Goal: Task Accomplishment & Management: Use online tool/utility

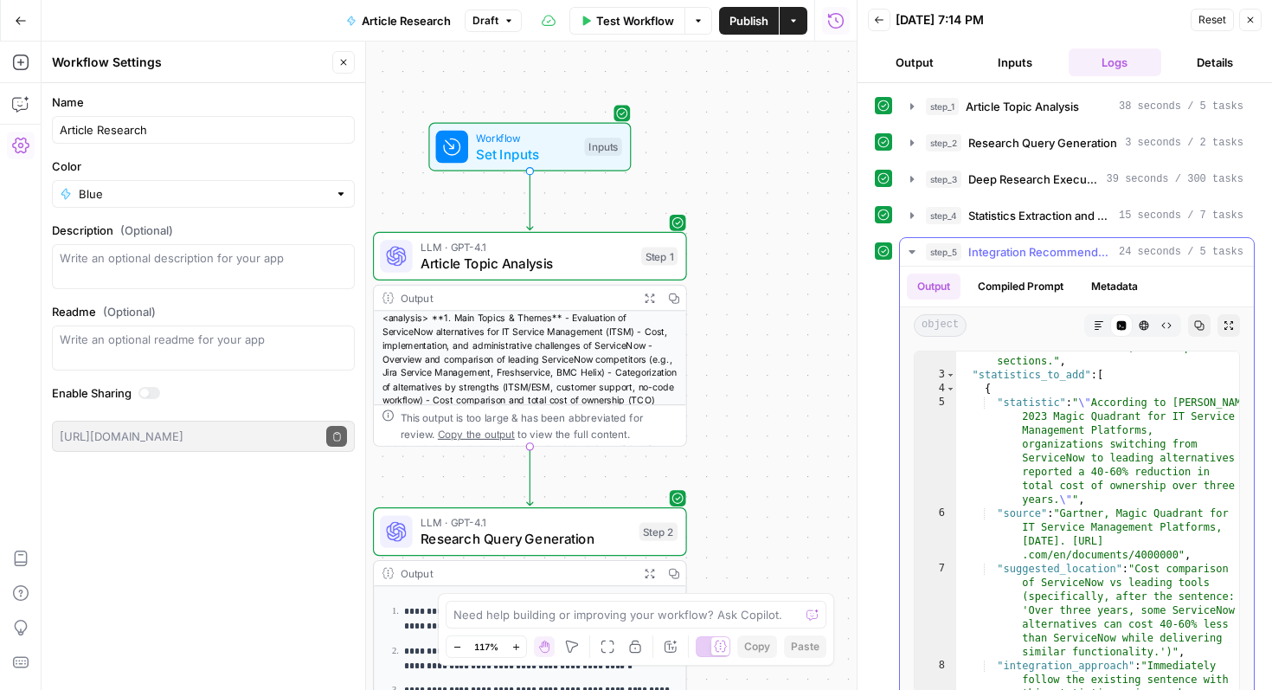
scroll to position [346, 0]
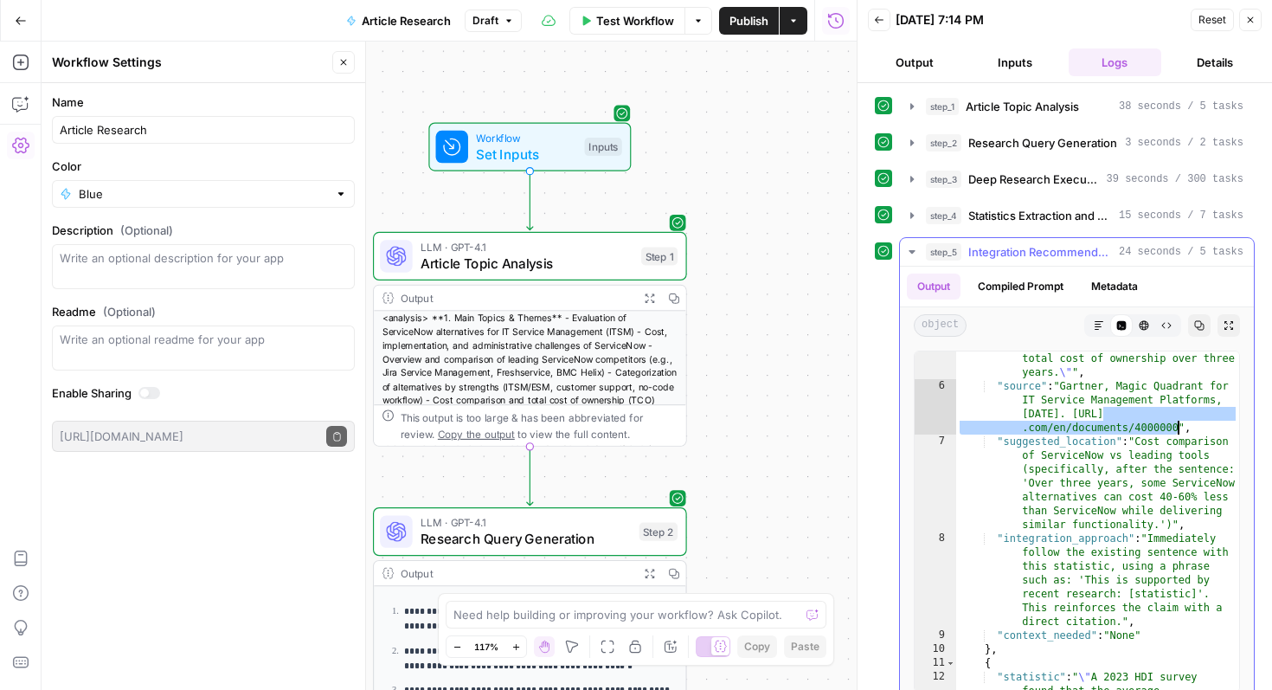
drag, startPoint x: 1104, startPoint y: 415, endPoint x: 1179, endPoint y: 425, distance: 75.2
click at [1179, 425] on div ""statistic" : " \" According to Gartner’s 2023 Magic Quadrant for IT Service Ma…" at bounding box center [1097, 542] width 283 height 548
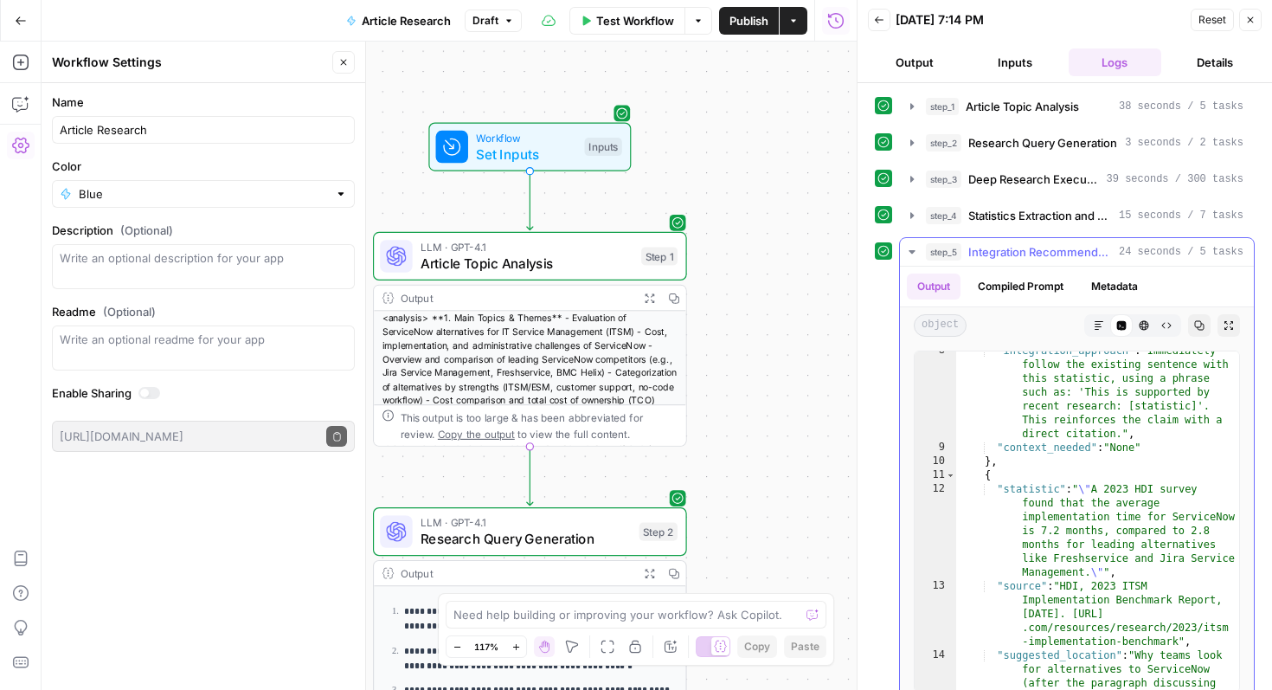
scroll to position [587, 0]
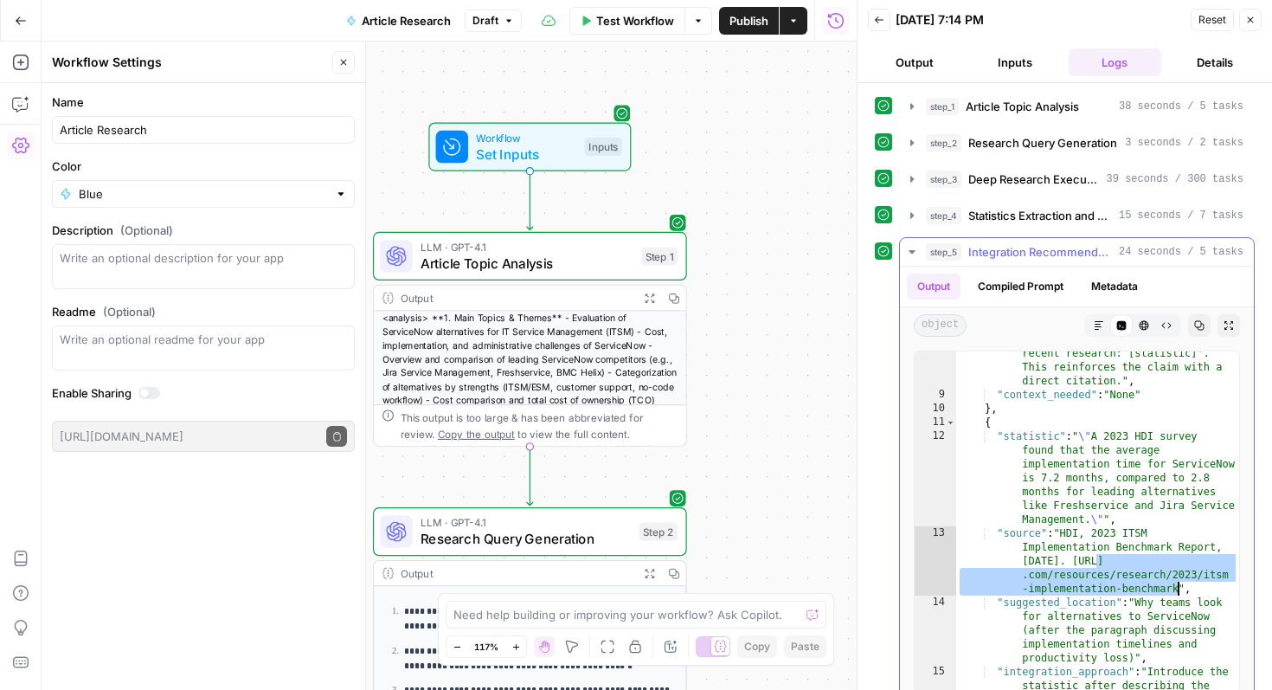
drag, startPoint x: 1096, startPoint y: 560, endPoint x: 1178, endPoint y: 588, distance: 86.8
click at [1178, 588] on div ""integration_approach" : "Immediately follow the existing sentence with this st…" at bounding box center [1097, 565] width 283 height 548
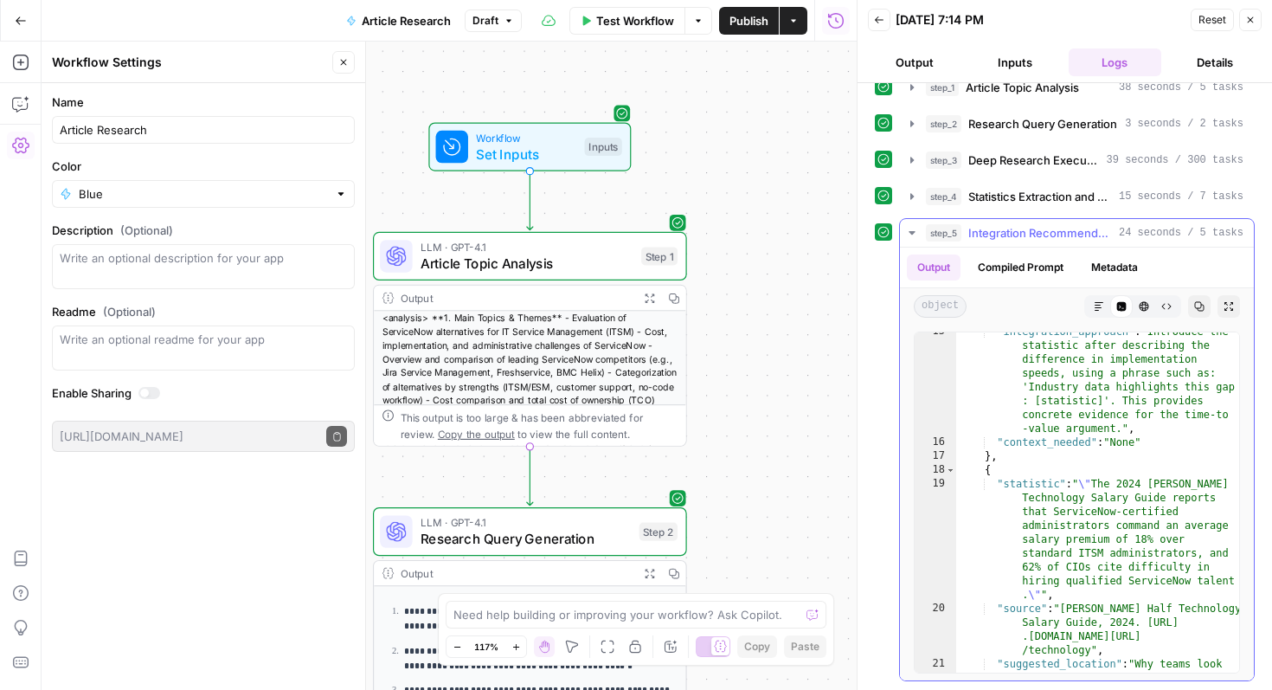
scroll to position [909, 0]
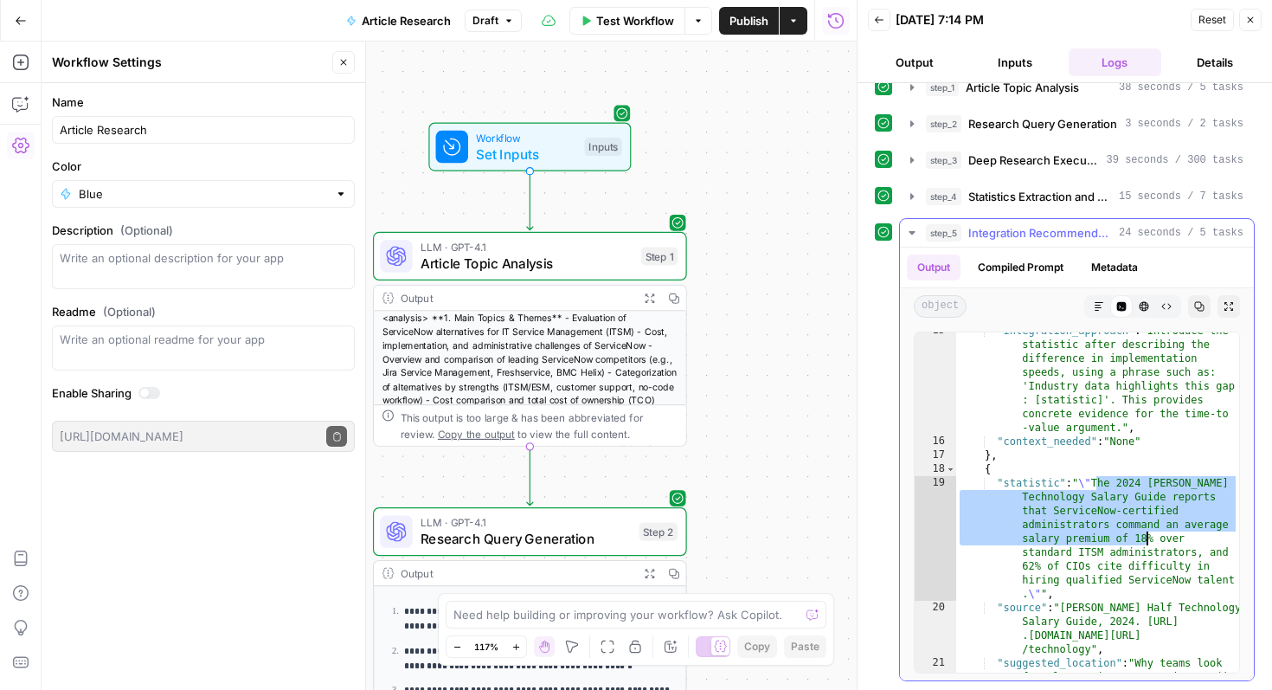
drag, startPoint x: 1098, startPoint y: 482, endPoint x: 1147, endPoint y: 536, distance: 72.3
click at [1147, 536] on div ""integration_approach" : "Introduce the statistic after describing the differen…" at bounding box center [1097, 584] width 283 height 520
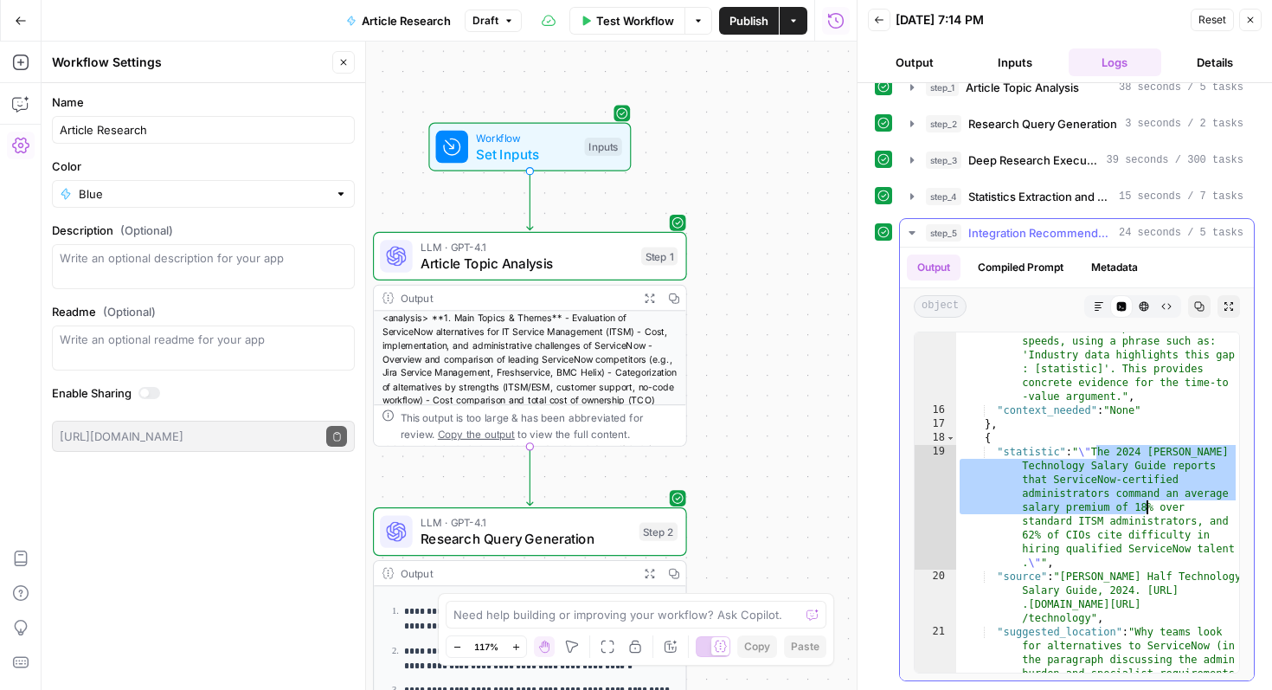
scroll to position [956, 0]
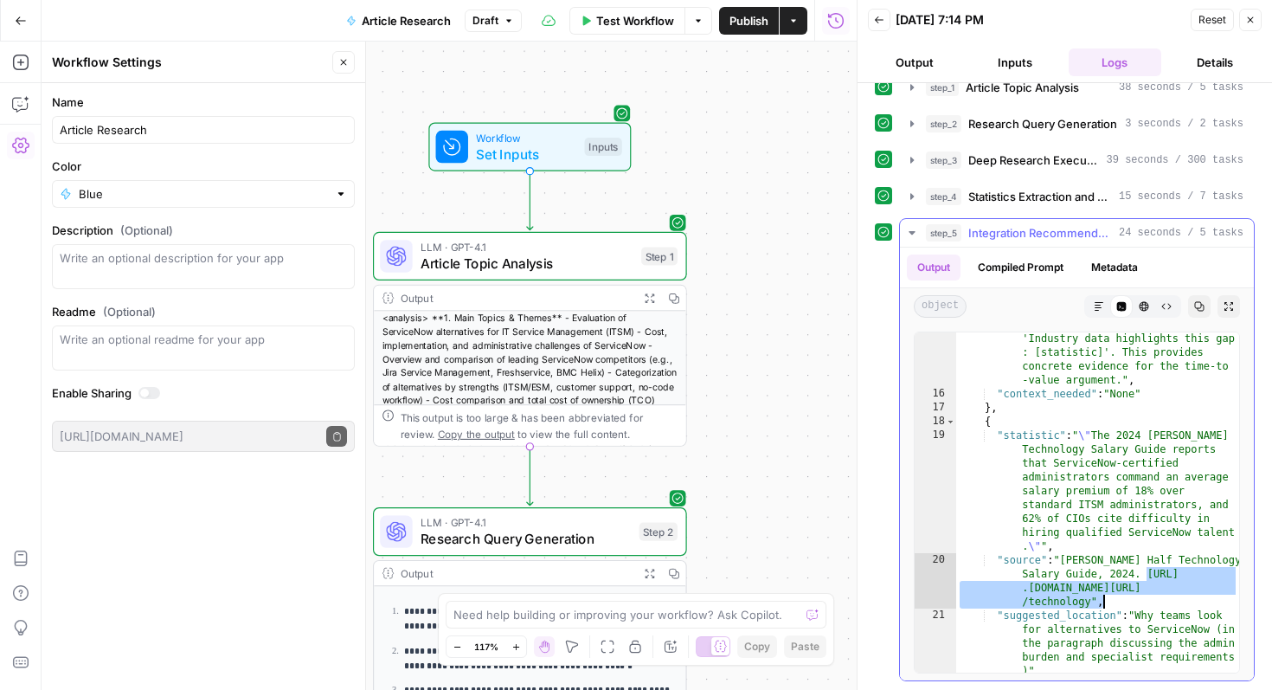
drag, startPoint x: 1145, startPoint y: 572, endPoint x: 1186, endPoint y: 599, distance: 48.7
click at [1186, 599] on div ""integration_approach" : "Introduce the statistic after describing the differen…" at bounding box center [1097, 564] width 283 height 576
type textarea "**********"
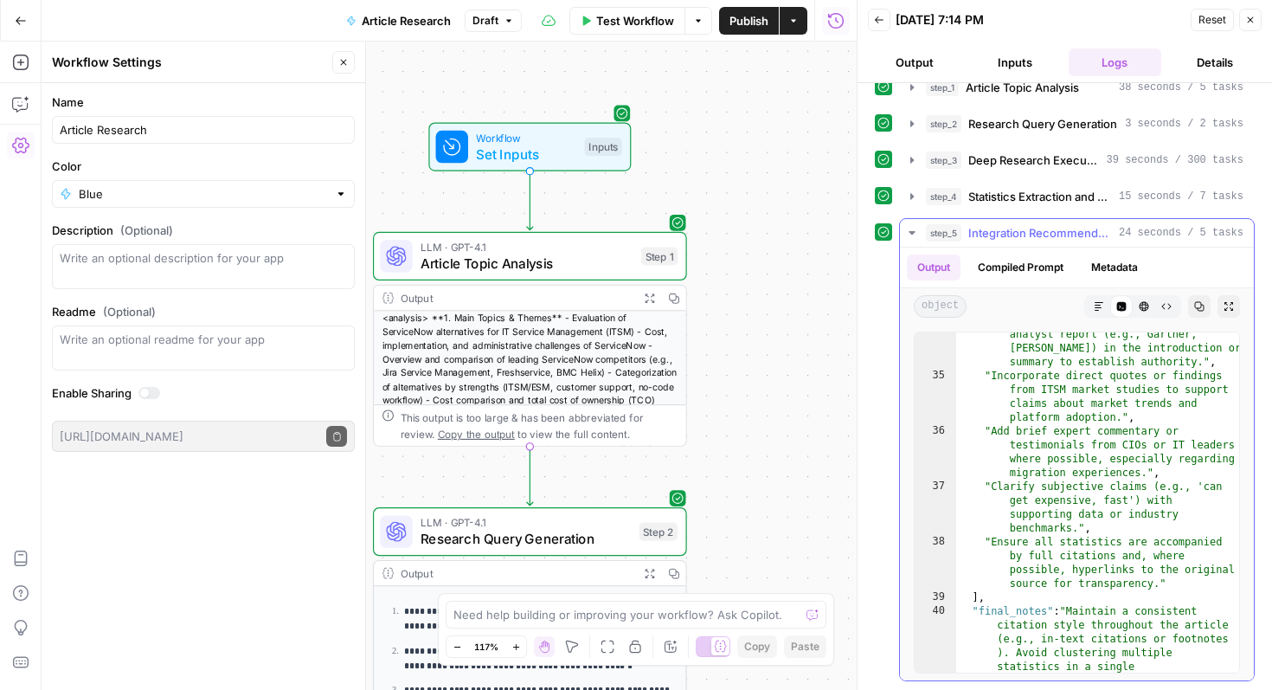
scroll to position [1973, 0]
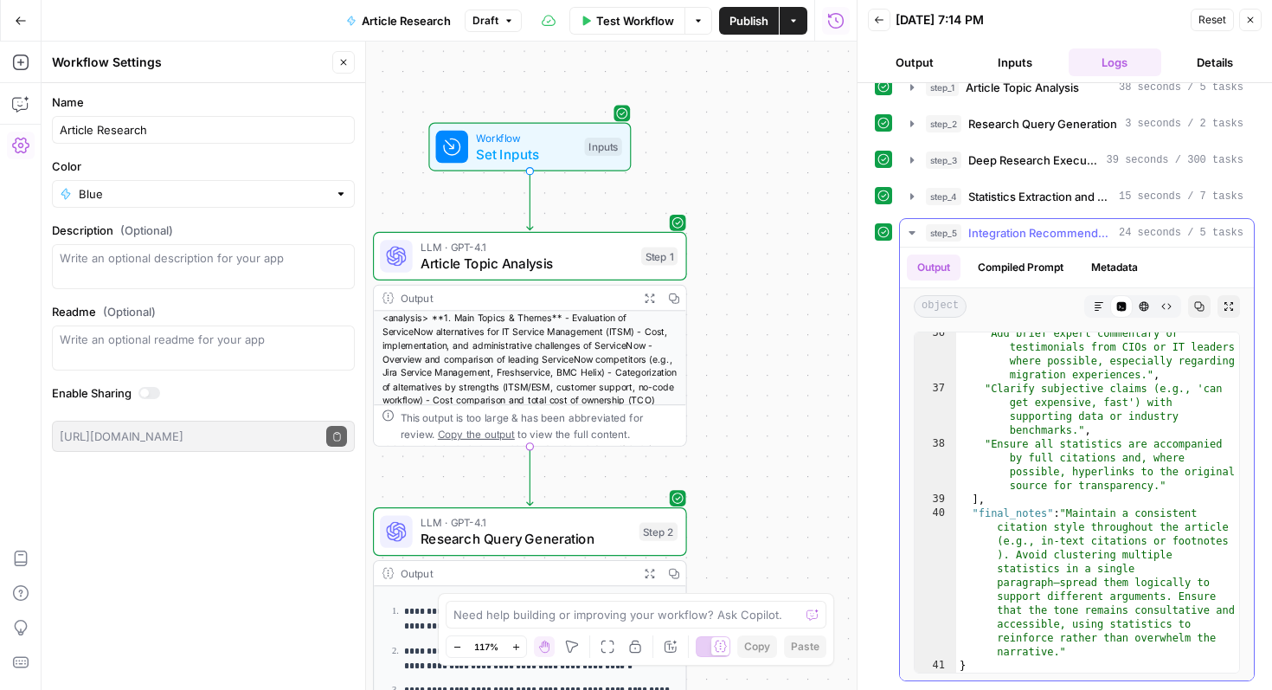
click at [911, 232] on icon "button" at bounding box center [912, 232] width 6 height 3
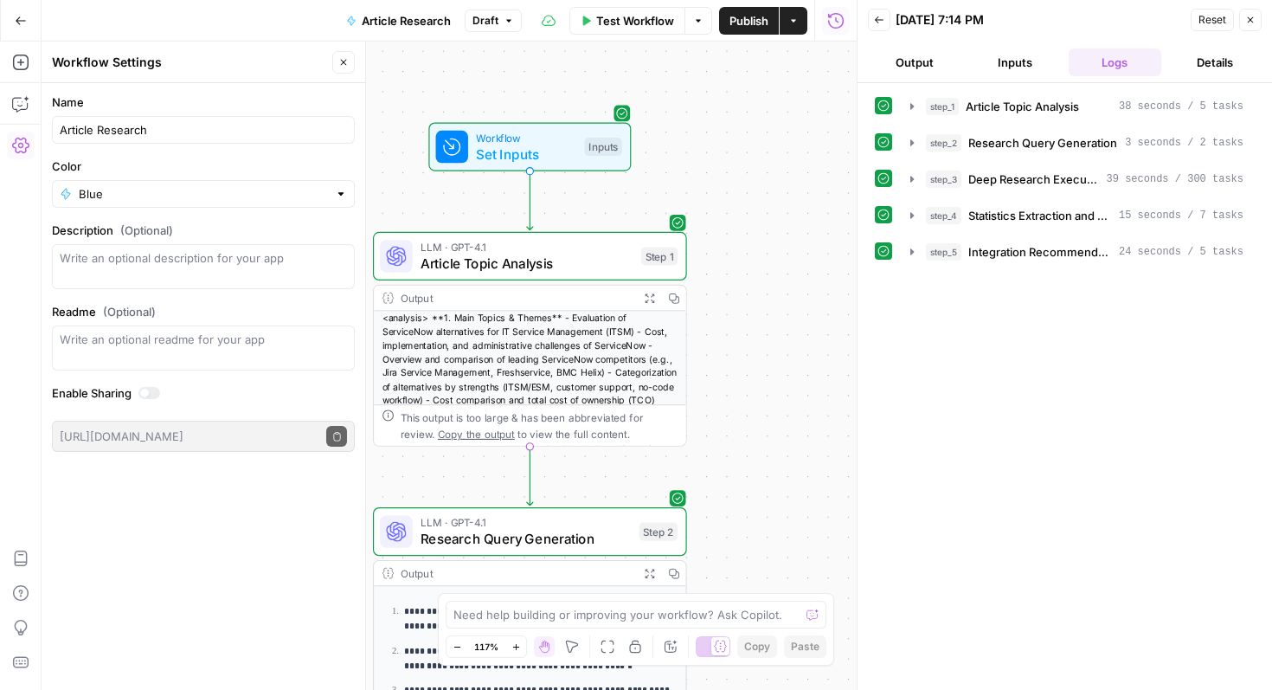
scroll to position [0, 0]
click at [1253, 18] on icon "button" at bounding box center [1251, 20] width 10 height 10
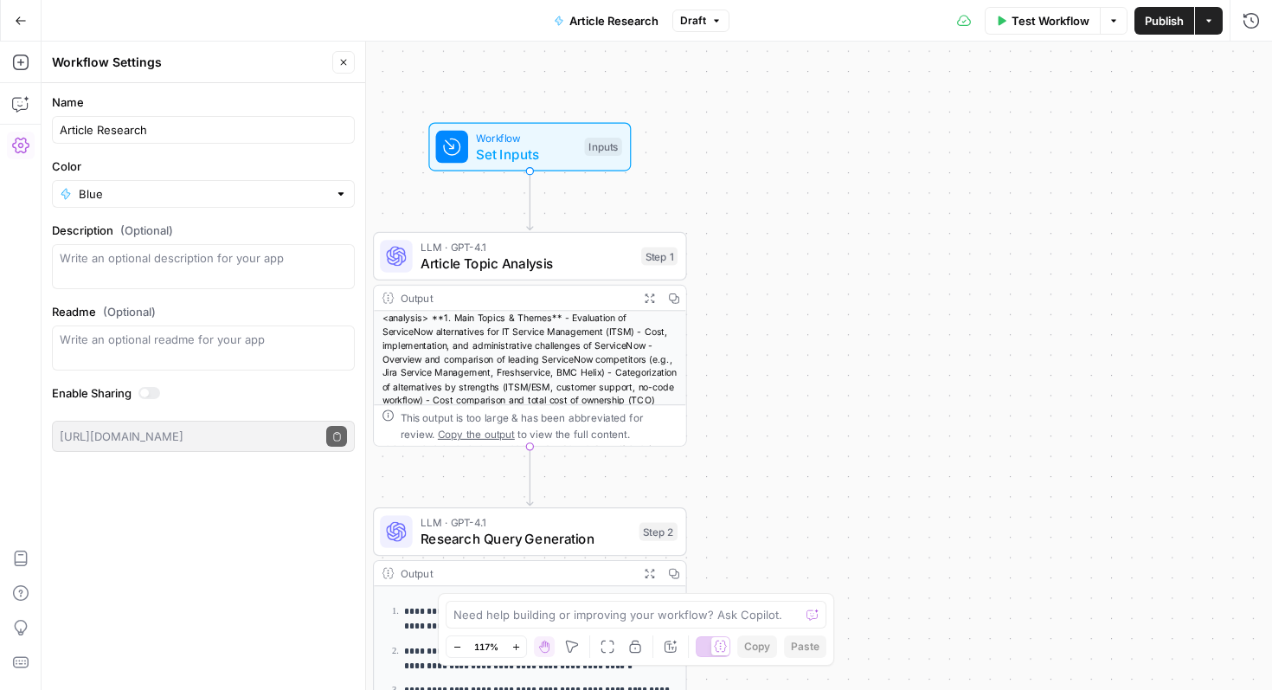
click at [24, 27] on button "Go Back" at bounding box center [20, 20] width 31 height 31
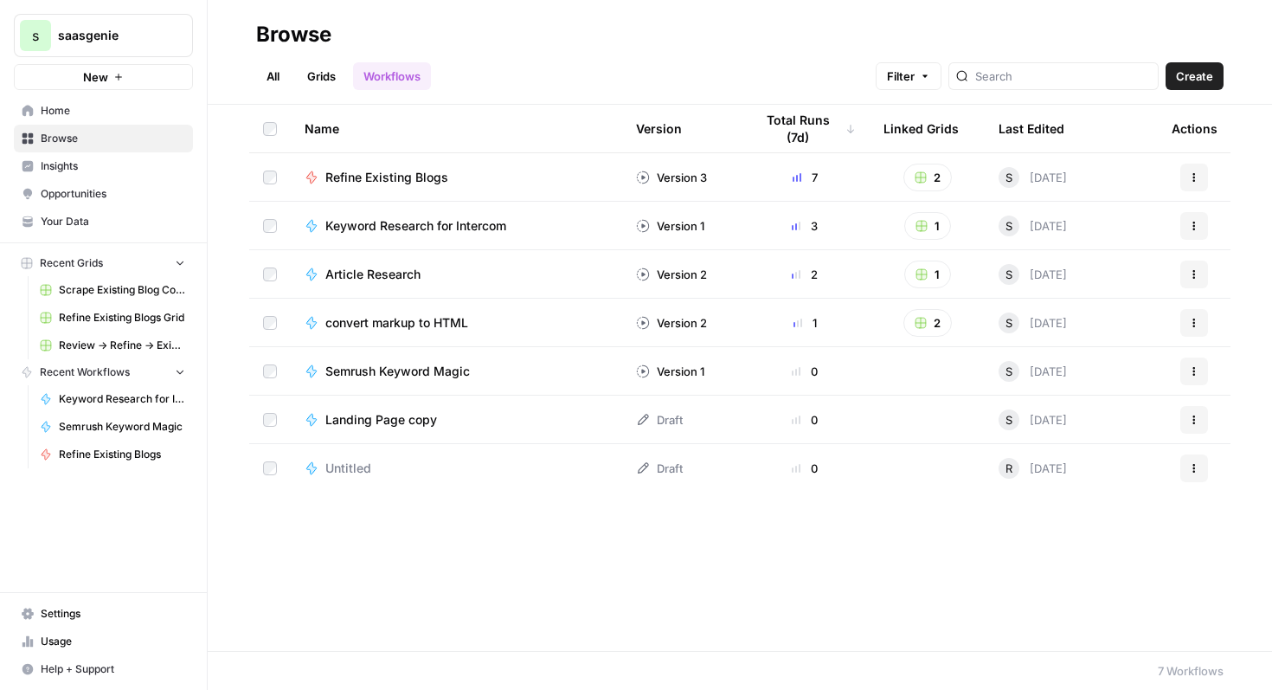
click at [73, 644] on span "Usage" at bounding box center [113, 642] width 145 height 16
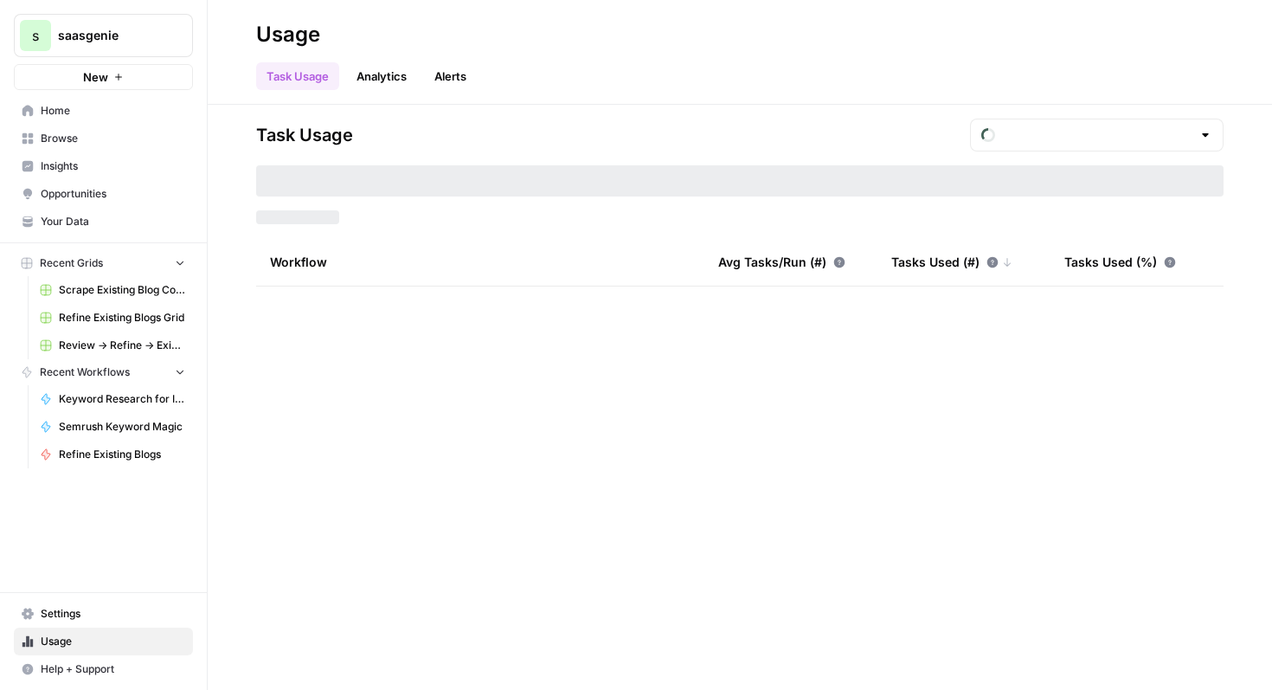
type input "September Tasks"
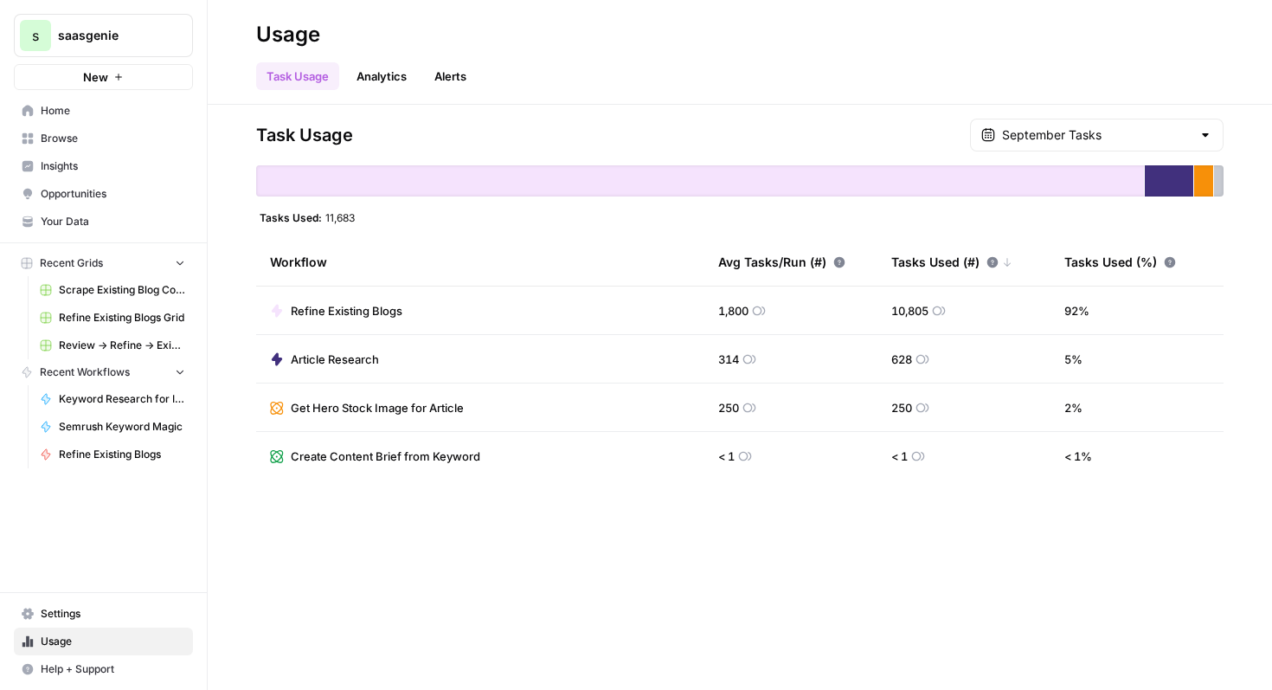
click at [1095, 151] on div "Task Usage September Tasks Tasks Used: 11,683 Workflow Avg Tasks/Run (#) Tasks …" at bounding box center [740, 300] width 968 height 362
click at [1098, 138] on input "text" at bounding box center [1097, 134] width 190 height 17
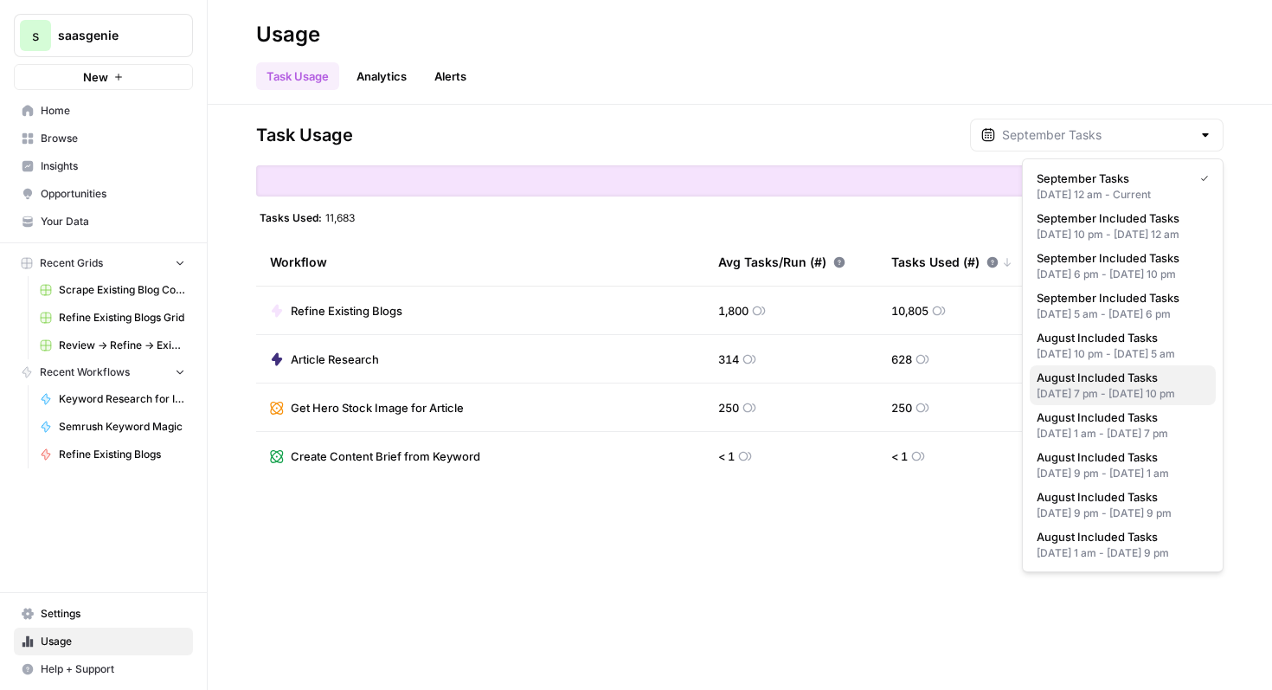
scroll to position [36, 0]
type input "September Tasks"
click at [821, 596] on div "Task Usage September Tasks Tasks Used: 11,683 Workflow Avg Tasks/Run (#) Tasks …" at bounding box center [740, 397] width 1065 height 585
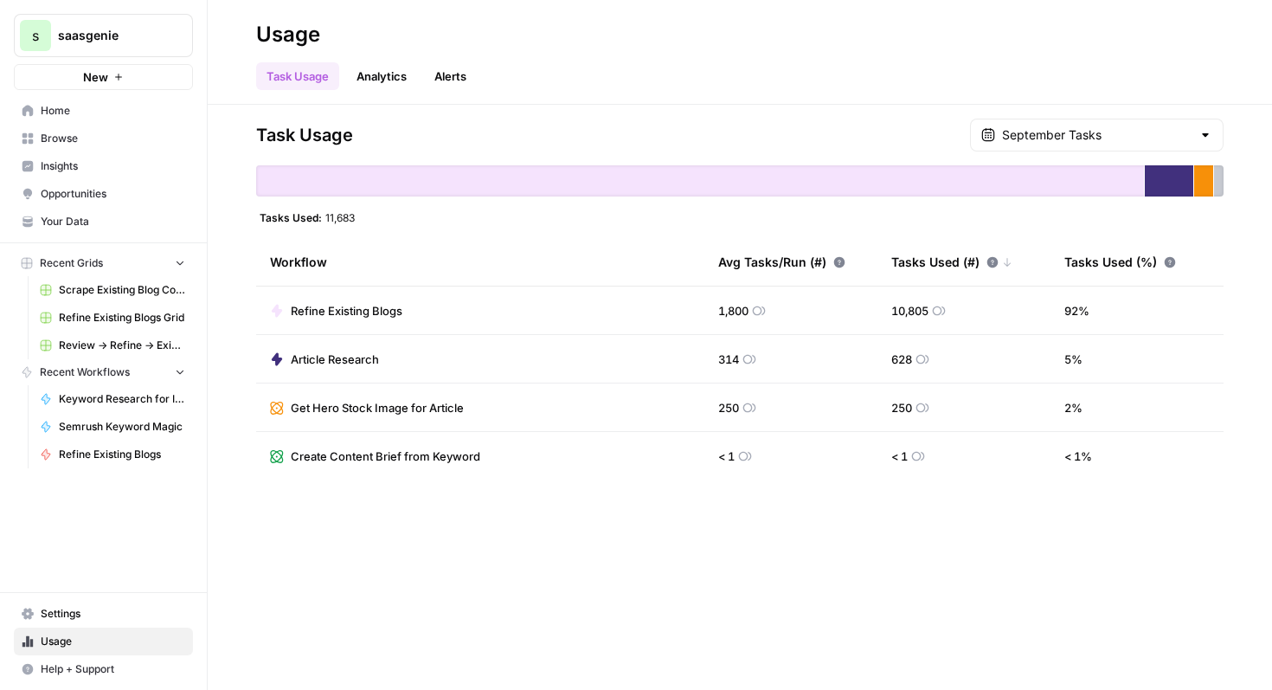
click at [77, 622] on link "Settings" at bounding box center [103, 614] width 179 height 28
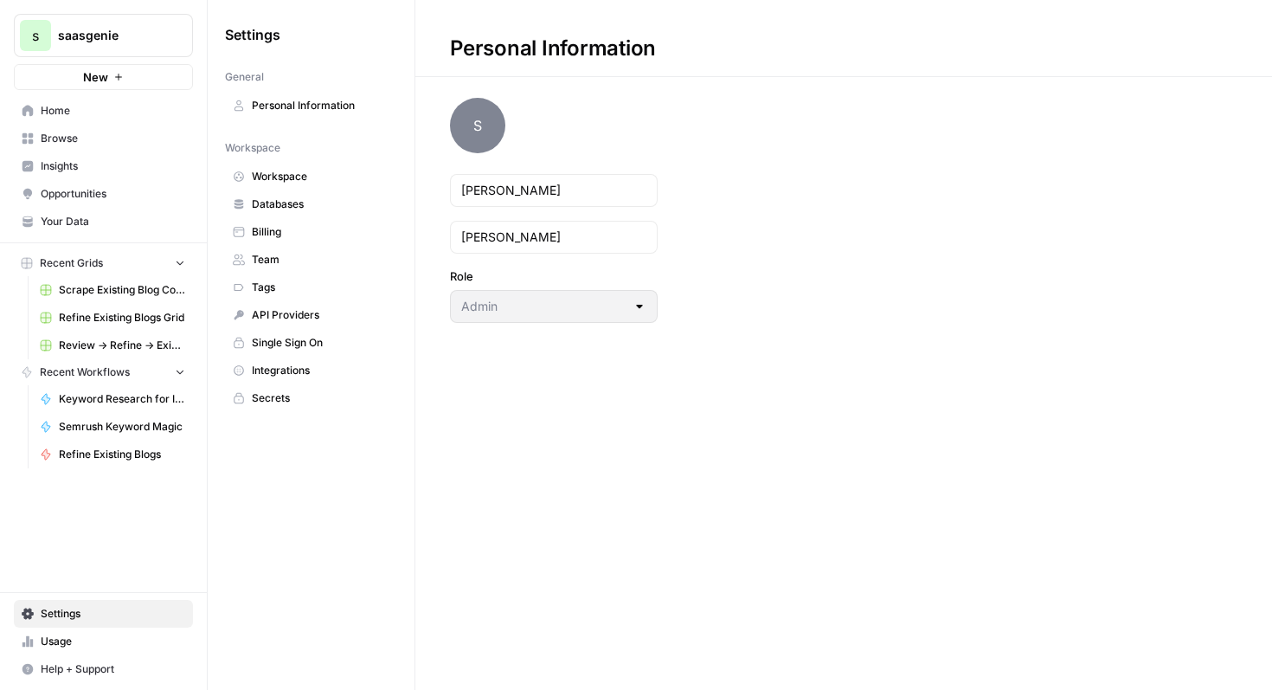
click at [295, 229] on span "Billing" at bounding box center [321, 232] width 138 height 16
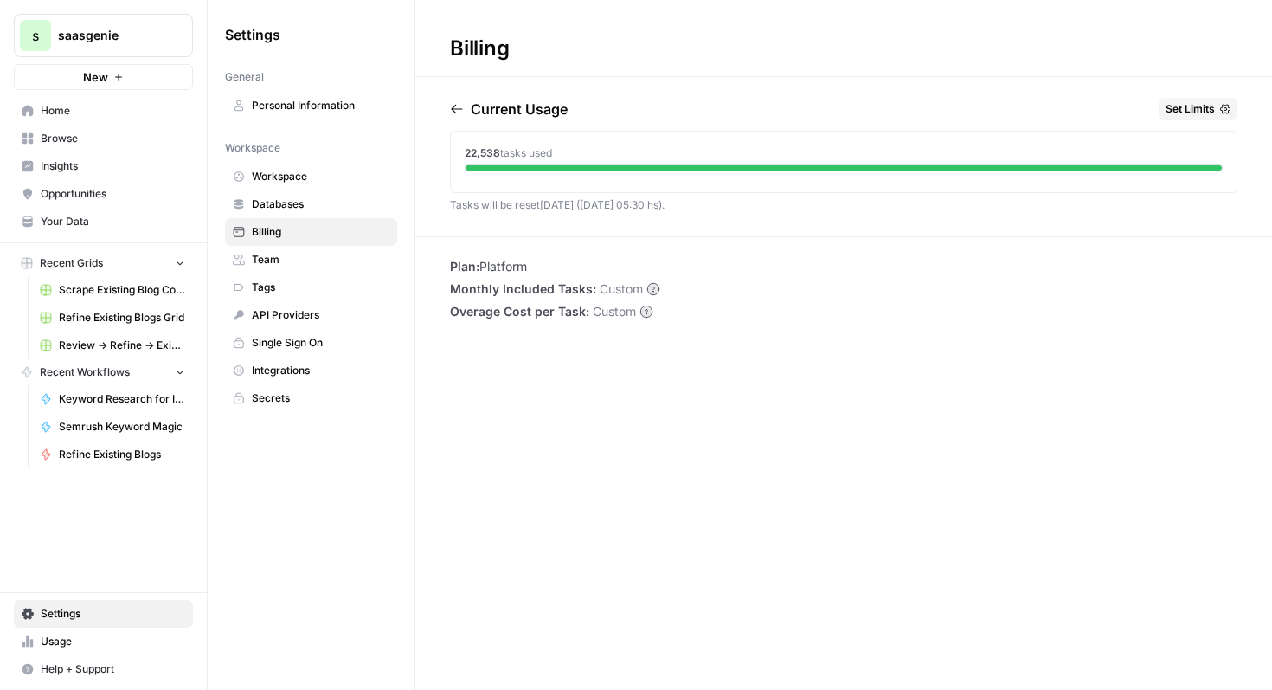
click at [1212, 103] on span "Set Limits" at bounding box center [1190, 109] width 49 height 16
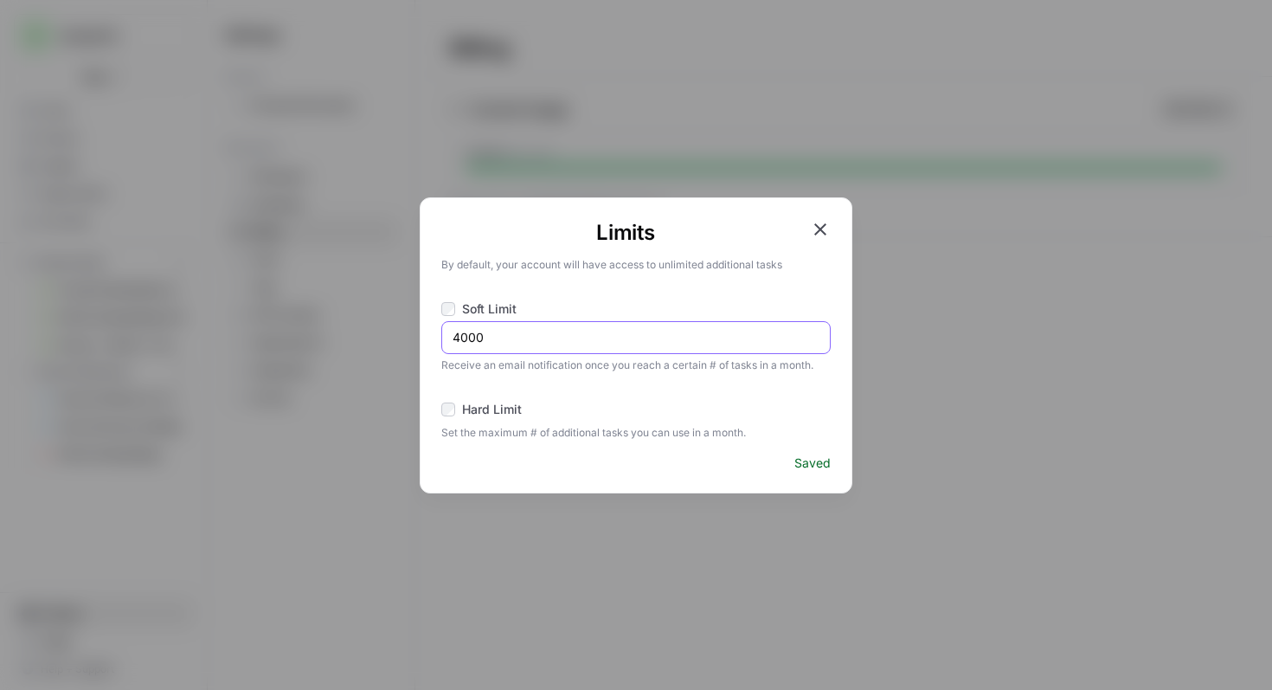
click at [535, 338] on input "4000" at bounding box center [636, 337] width 367 height 17
click at [463, 335] on input "4000" at bounding box center [636, 337] width 367 height 17
type input "50000"
click at [826, 222] on icon "button" at bounding box center [820, 229] width 21 height 21
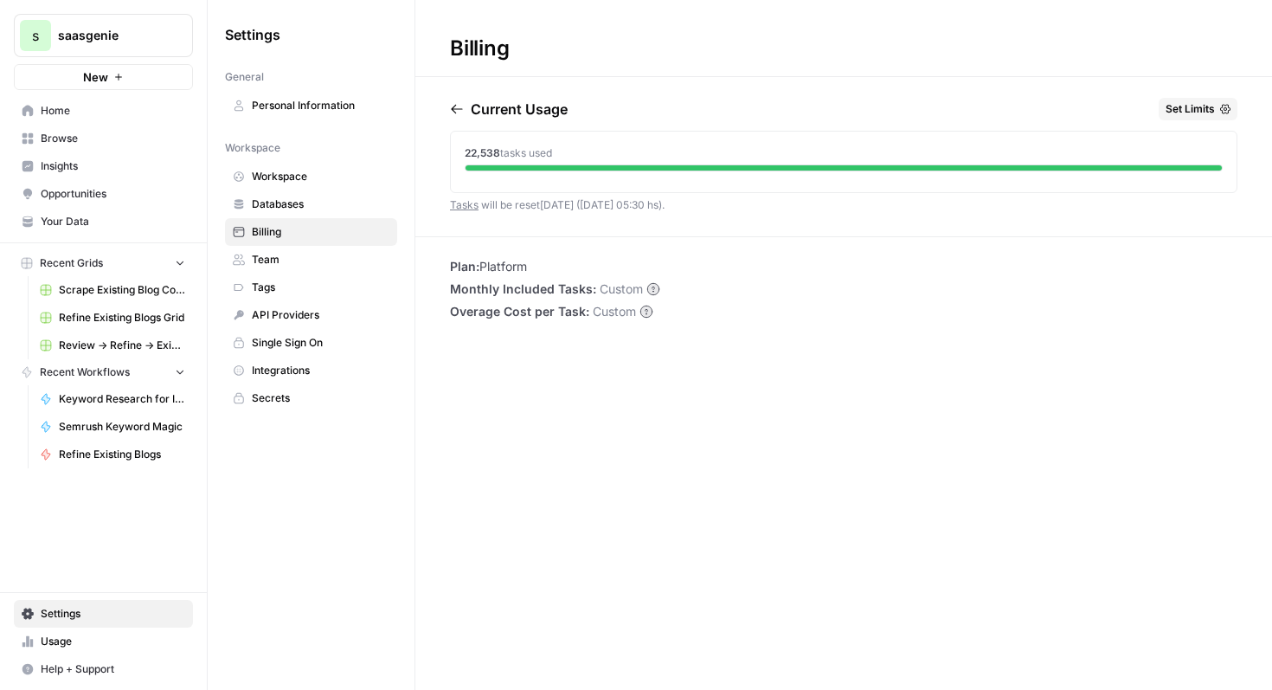
click at [78, 116] on span "Home" at bounding box center [113, 111] width 145 height 16
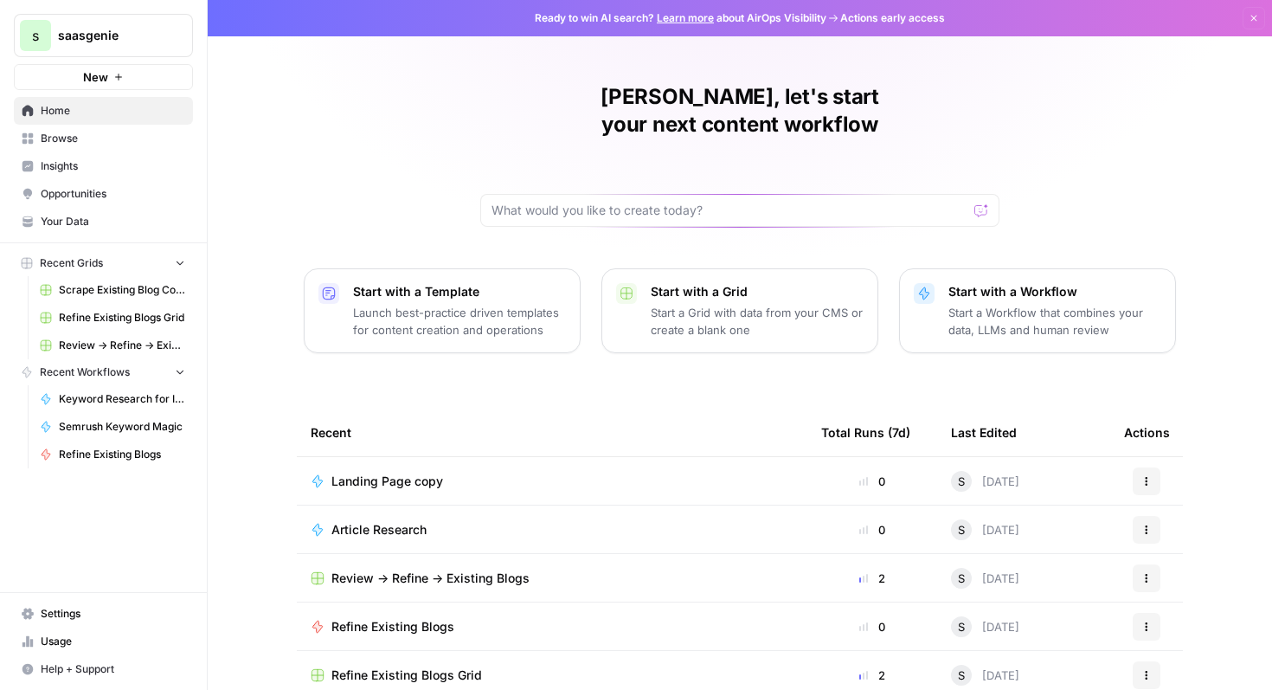
click at [78, 116] on span "Home" at bounding box center [113, 111] width 145 height 16
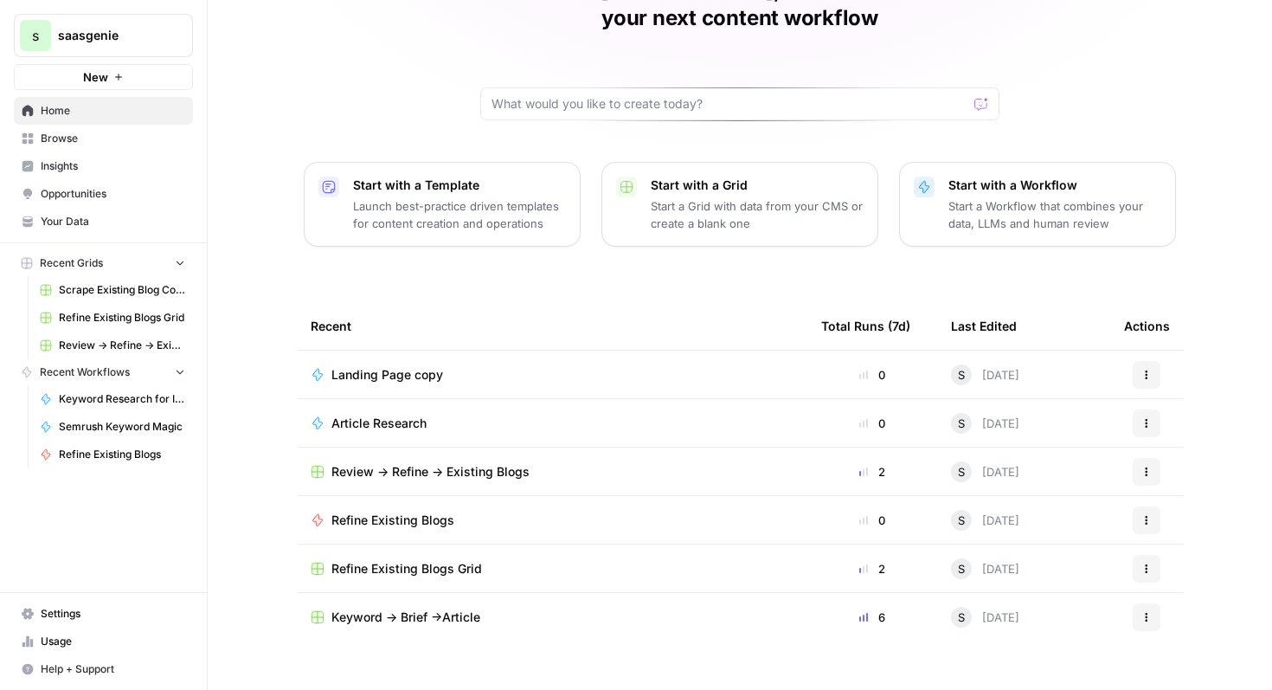
click at [415, 366] on span "Landing Page copy" at bounding box center [388, 374] width 112 height 17
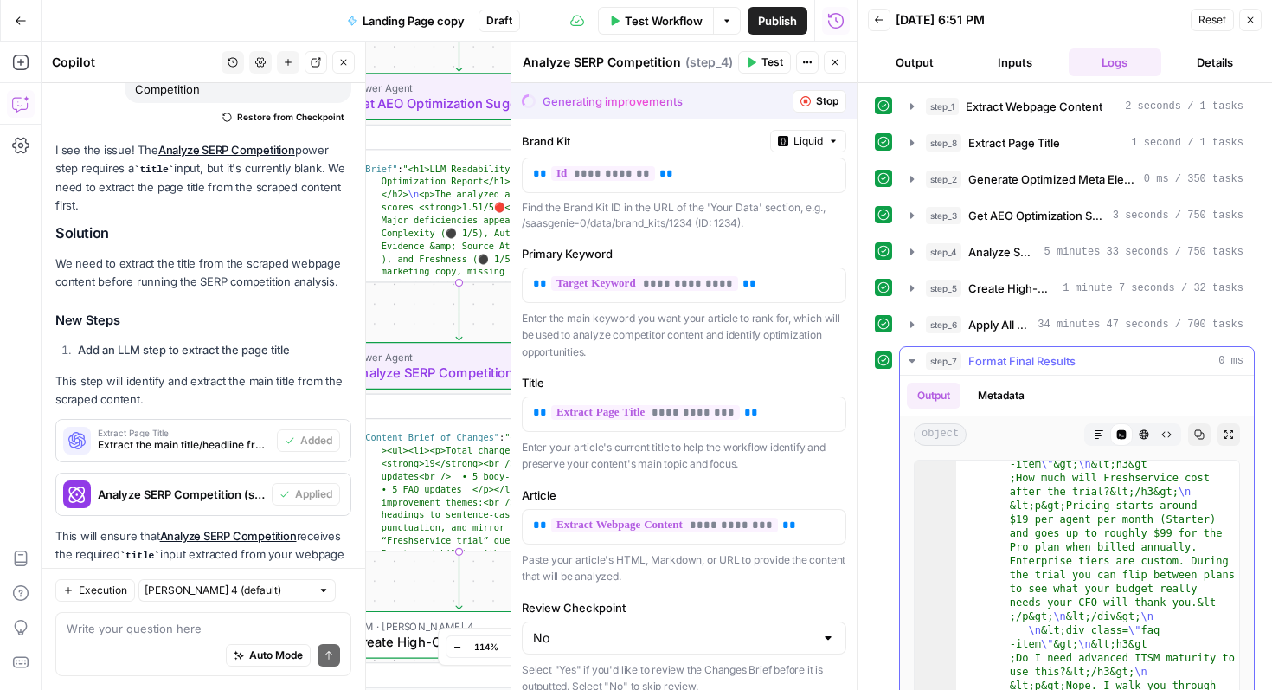
scroll to position [4698, 0]
click at [1254, 18] on icon "button" at bounding box center [1251, 20] width 10 height 10
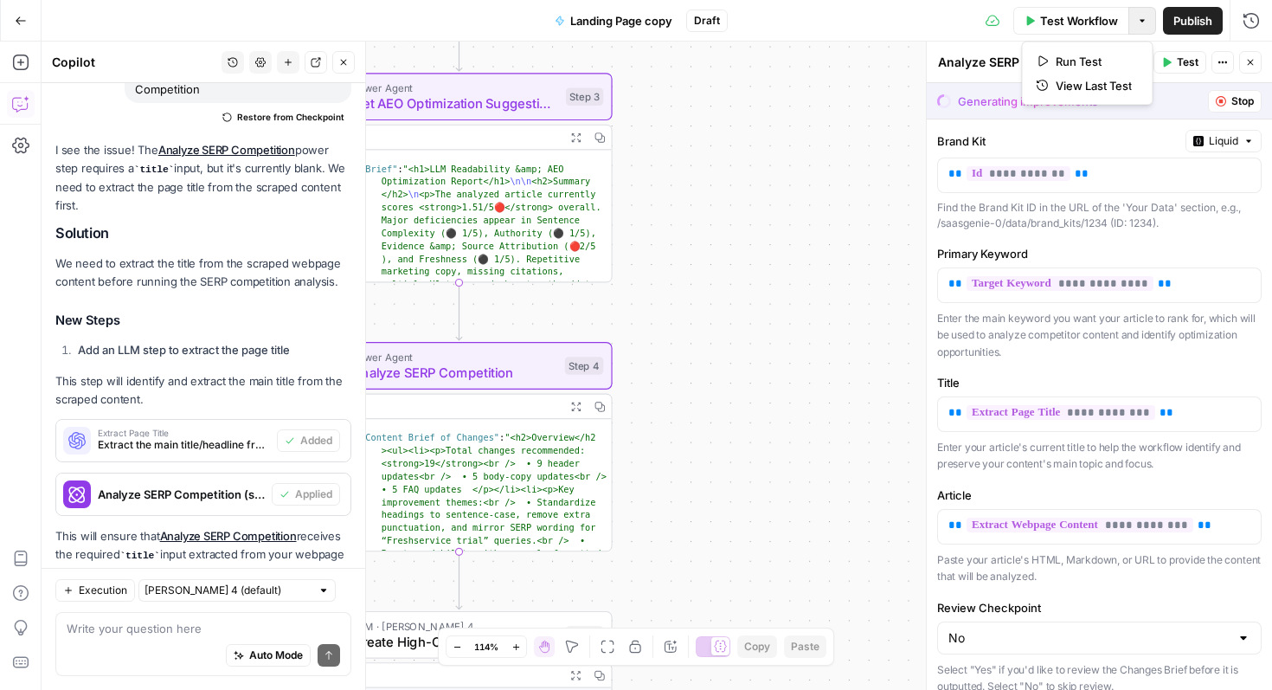
click at [1140, 17] on icon "button" at bounding box center [1142, 21] width 10 height 10
click at [1186, 17] on span "Publish" at bounding box center [1193, 20] width 39 height 17
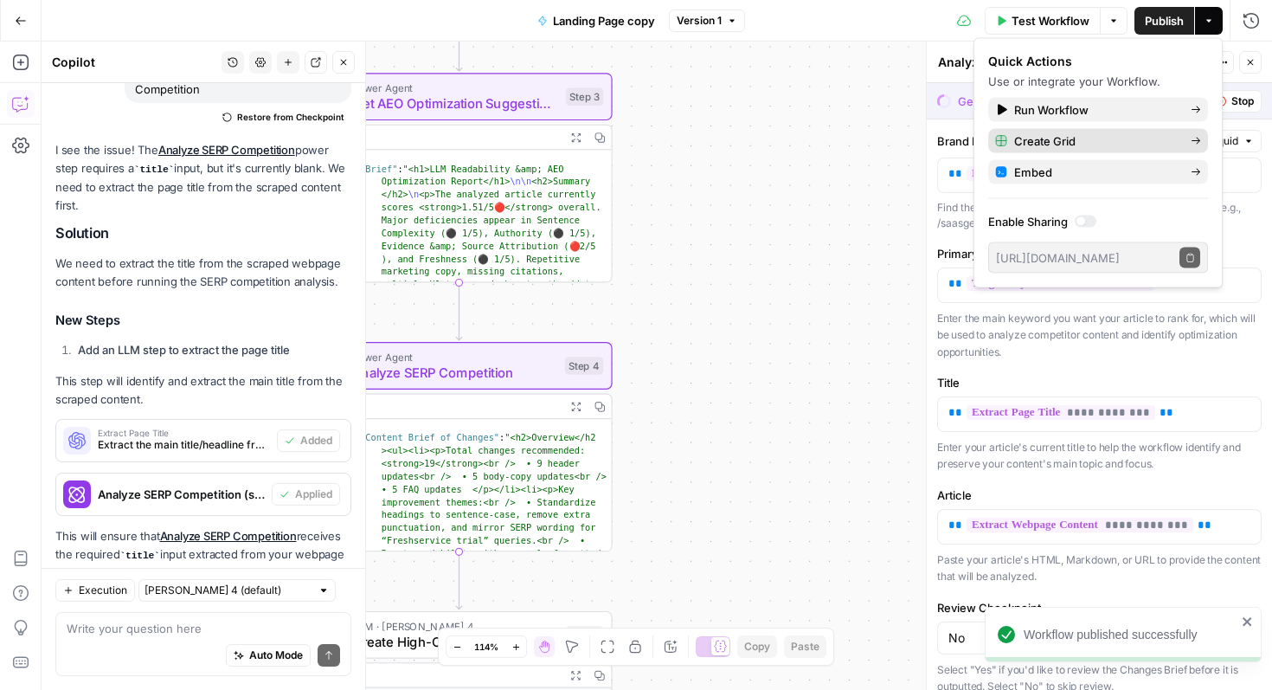
click at [1125, 144] on span "Create Grid" at bounding box center [1095, 140] width 163 height 17
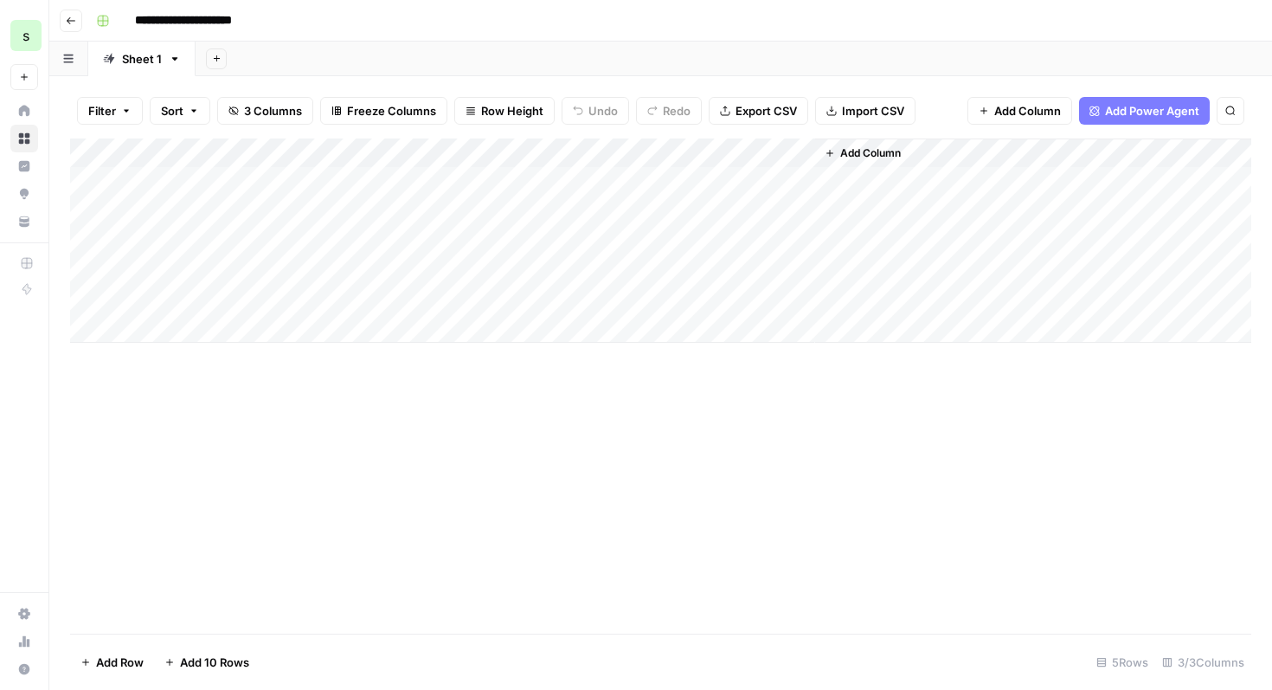
click at [309, 184] on div "Add Column" at bounding box center [661, 240] width 1182 height 204
click at [304, 189] on div "Add Column" at bounding box center [661, 240] width 1182 height 204
type textarea "**********"
click at [337, 253] on div "Add Column" at bounding box center [661, 240] width 1182 height 204
click at [587, 184] on div "Add Column" at bounding box center [661, 240] width 1182 height 204
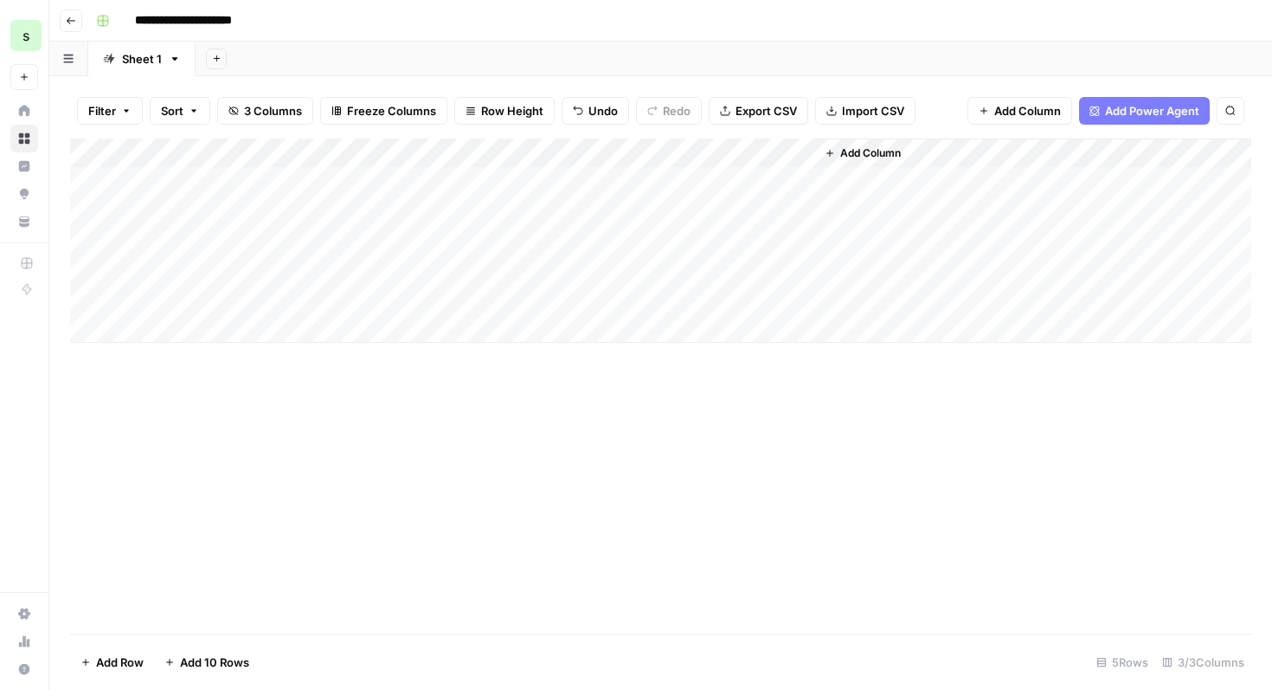
click at [587, 184] on div "Add Column" at bounding box center [661, 240] width 1182 height 204
type textarea "**********"
click at [718, 180] on div "Add Column" at bounding box center [661, 240] width 1182 height 204
click at [780, 152] on div "Add Column" at bounding box center [661, 240] width 1182 height 204
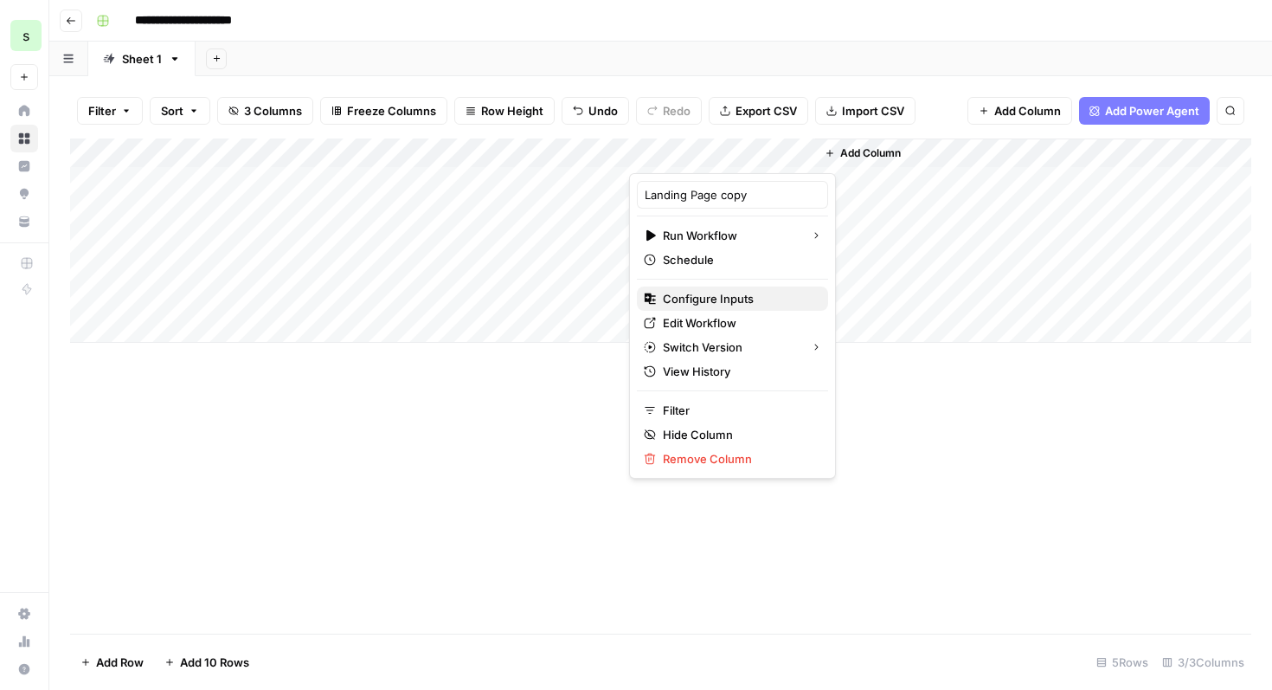
click at [739, 302] on span "Configure Inputs" at bounding box center [738, 298] width 151 height 17
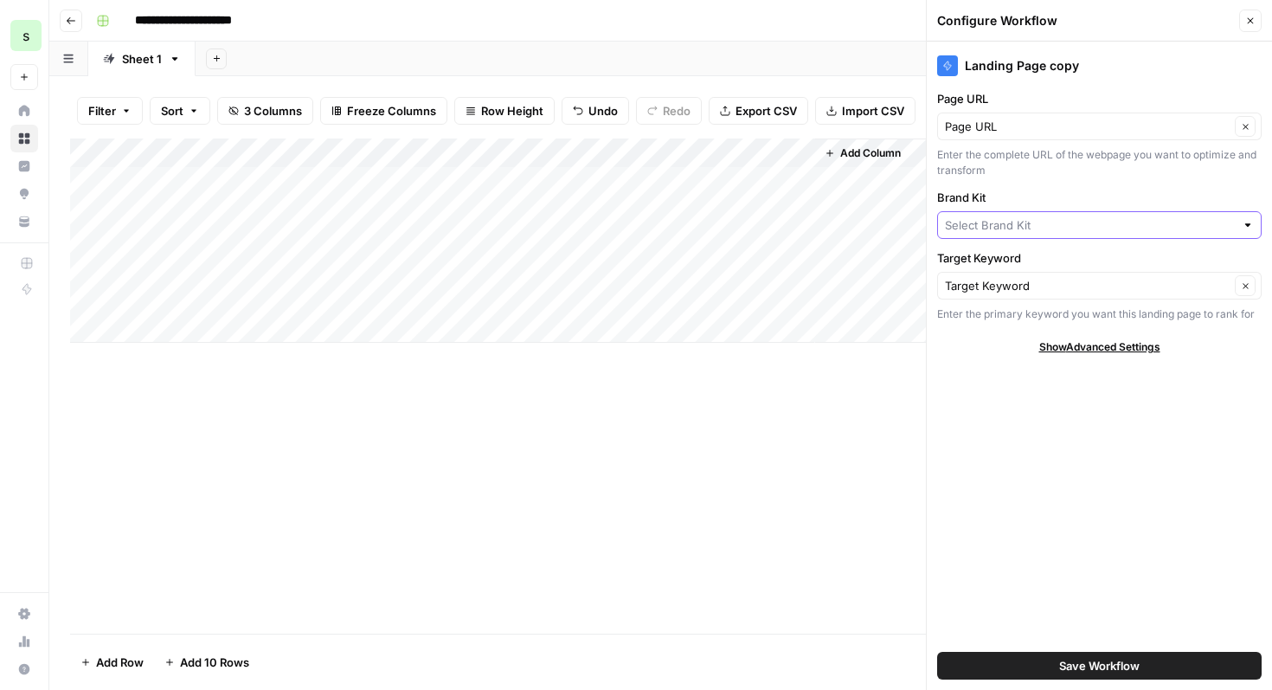
click at [1052, 225] on input "Brand Kit" at bounding box center [1090, 224] width 290 height 17
click at [1043, 267] on span "saasgenie" at bounding box center [1096, 265] width 288 height 17
type input "saasgenie"
click at [1051, 218] on input "Brand Kit" at bounding box center [1087, 224] width 285 height 17
click at [1040, 286] on span "saasgenie - FW" at bounding box center [1096, 289] width 288 height 17
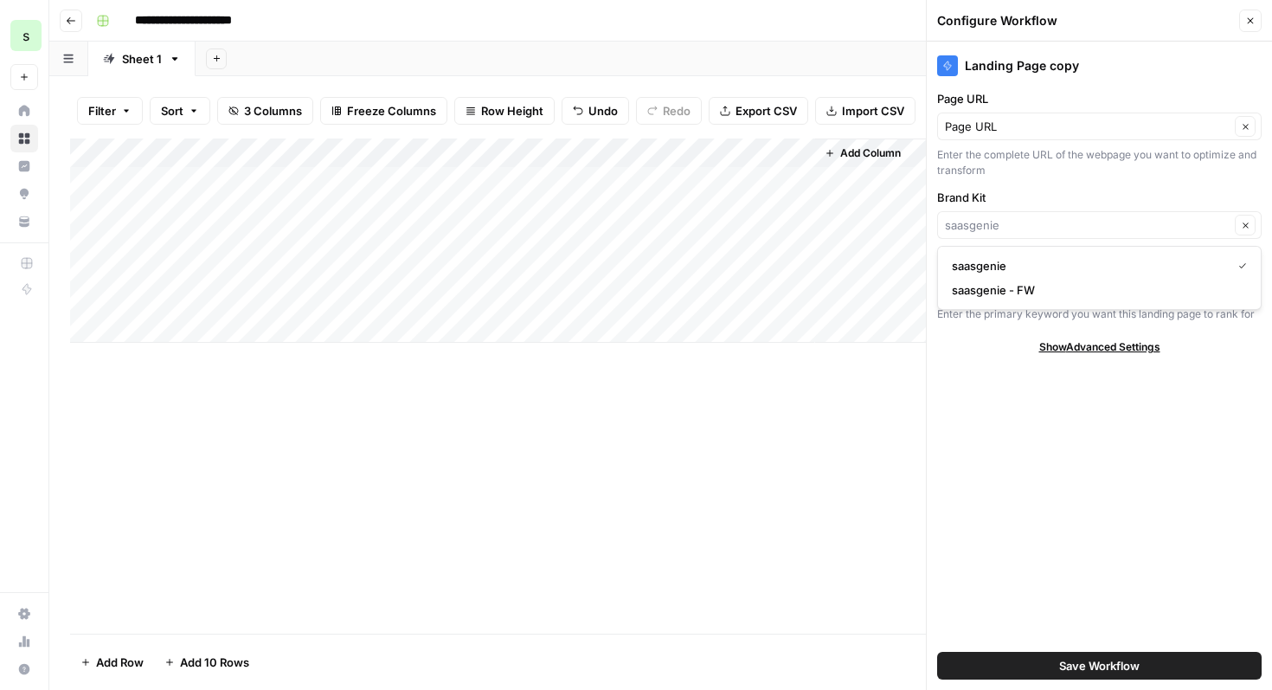
type input "saasgenie - FW"
click at [1094, 668] on span "Save Workflow" at bounding box center [1099, 665] width 80 height 17
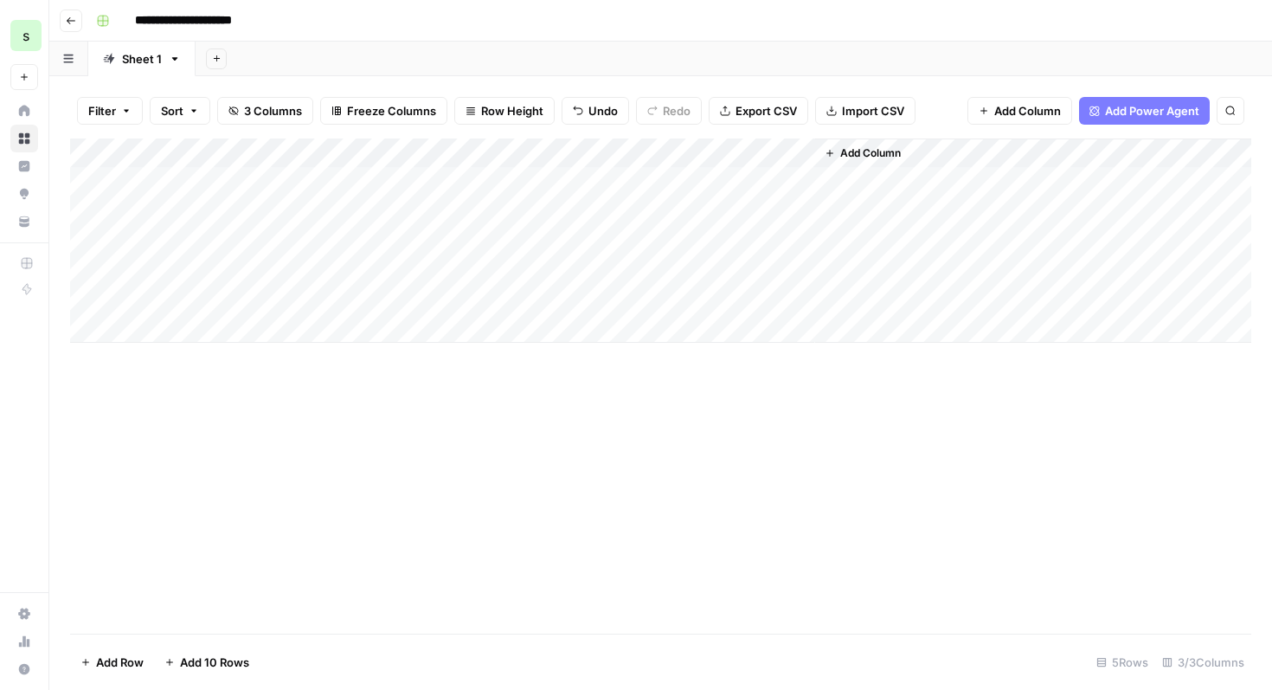
click at [721, 177] on div "Add Column" at bounding box center [661, 240] width 1182 height 204
click at [362, 180] on div "Add Column" at bounding box center [661, 240] width 1182 height 204
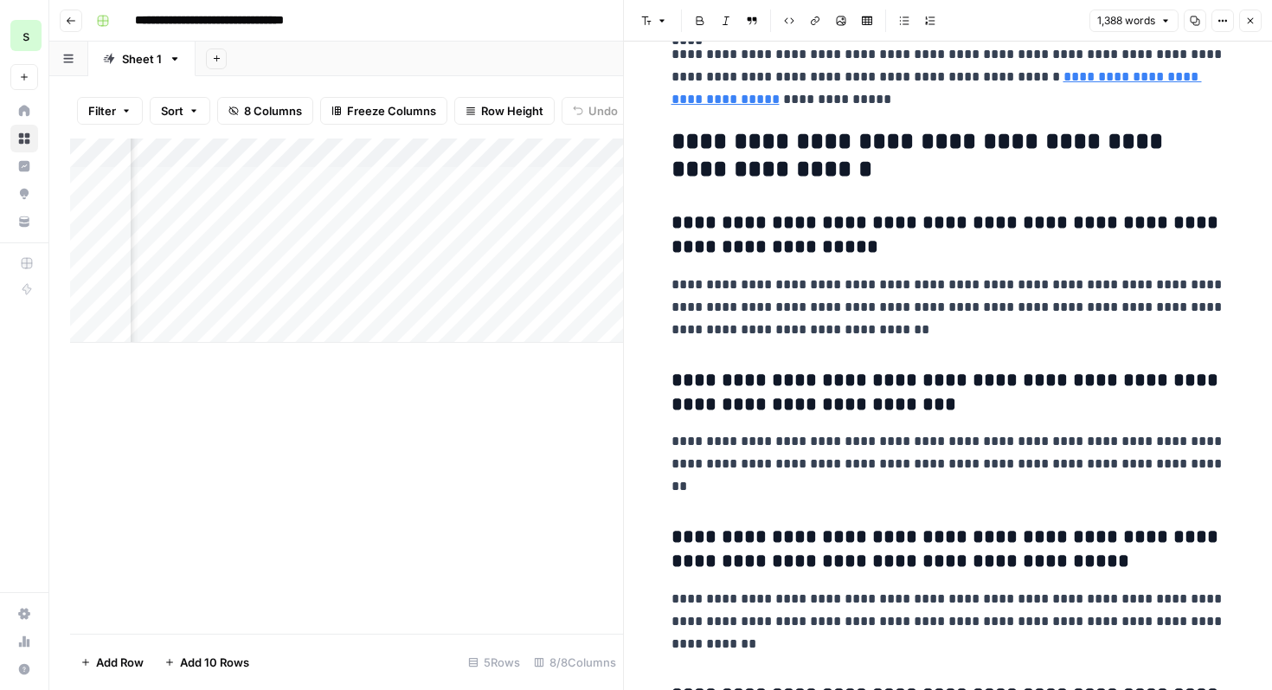
scroll to position [5174, 0]
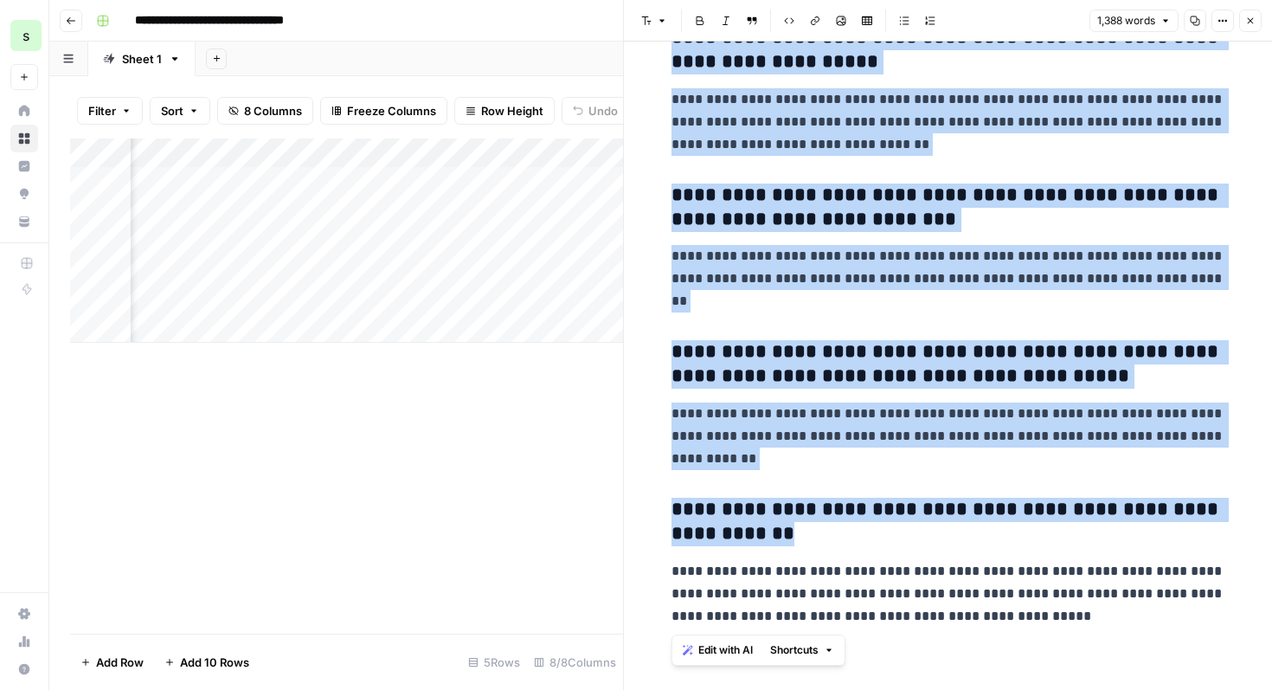
click at [716, 652] on span "Edit with AI" at bounding box center [726, 650] width 55 height 16
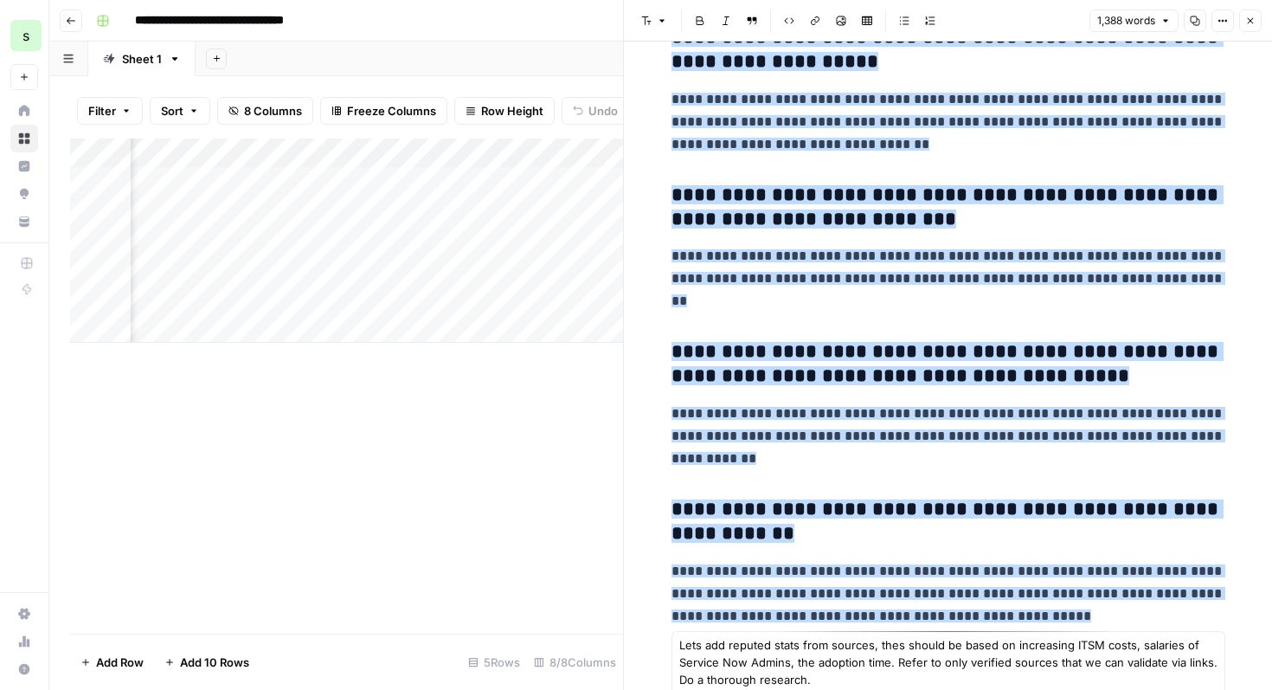
click at [1079, 674] on textarea "Lets add reputed stats from sources, thes should be based on increasing ITSM co…" at bounding box center [948, 662] width 538 height 52
click at [872, 682] on textarea "Lets add reputed stats from sources, thes should be based on increasing ITSM co…" at bounding box center [948, 662] width 538 height 52
type textarea "Lets add reputed stats from sources, thes should be based on increasing ITSM co…"
click at [1207, 686] on icon "button" at bounding box center [1209, 689] width 16 height 16
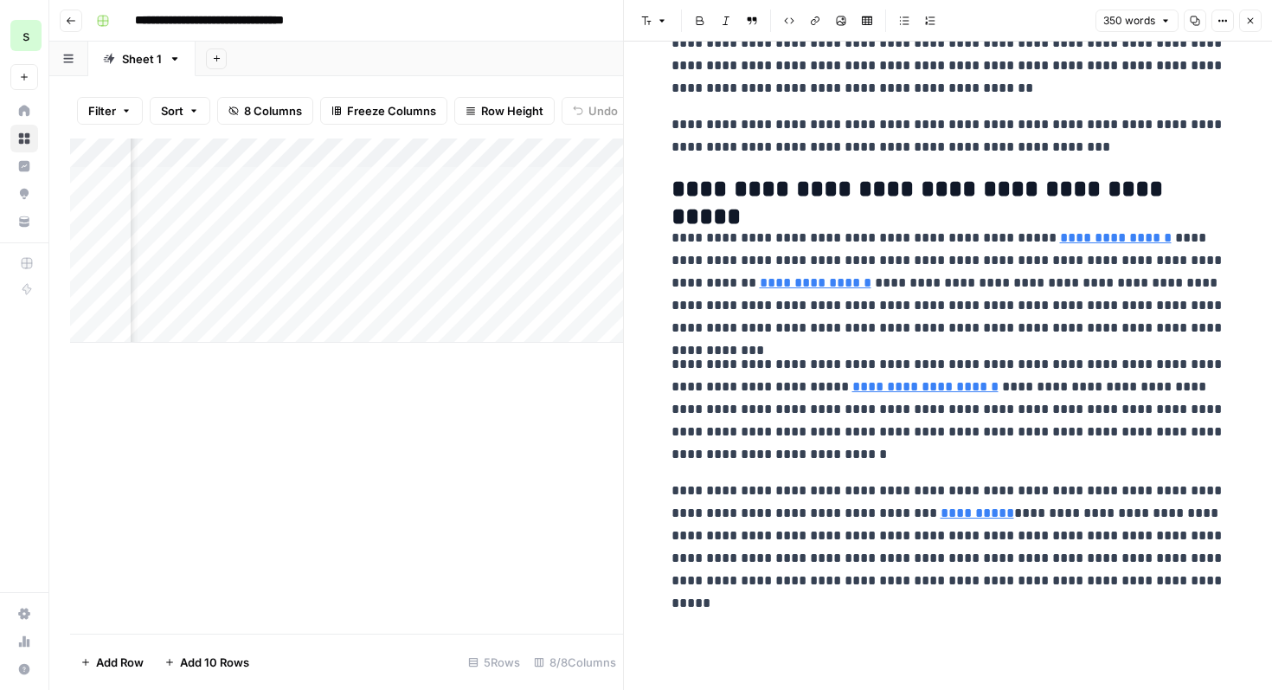
scroll to position [0, 0]
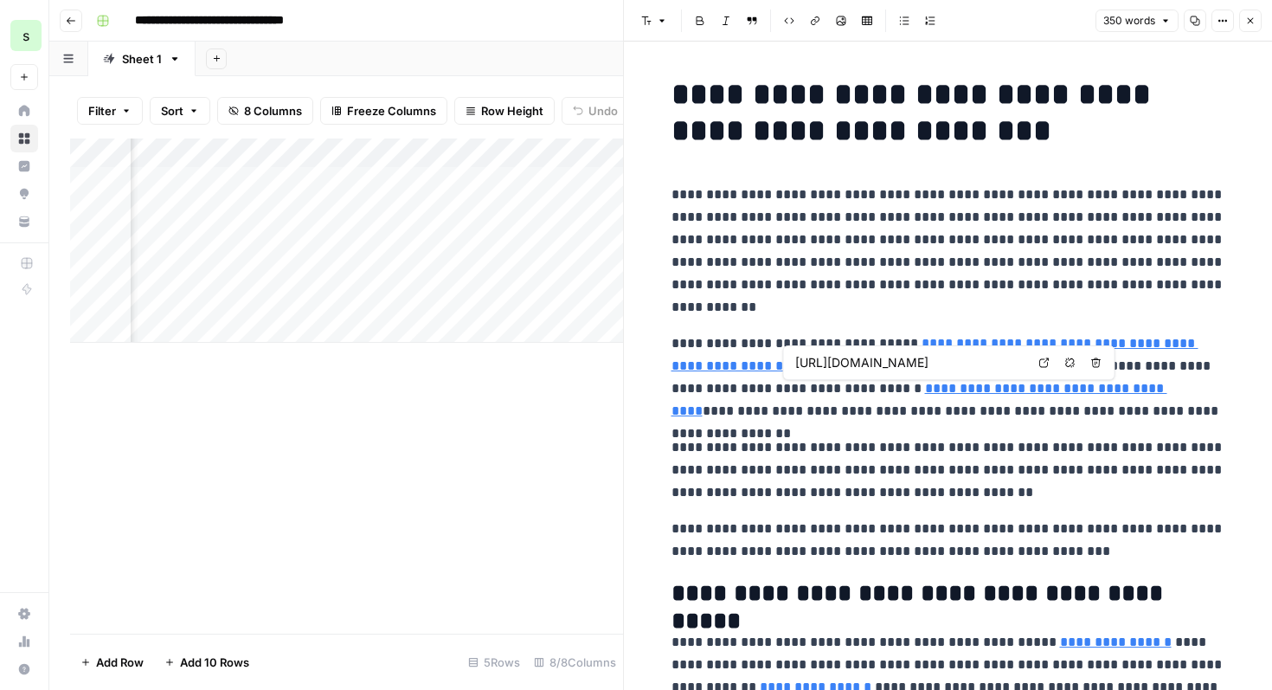
type input "https://www.gartner.com/document/4014057"
type input "https://www.gartner.com/en/newsroom/press-releases/2023-10-18-gartner-forecasts…"
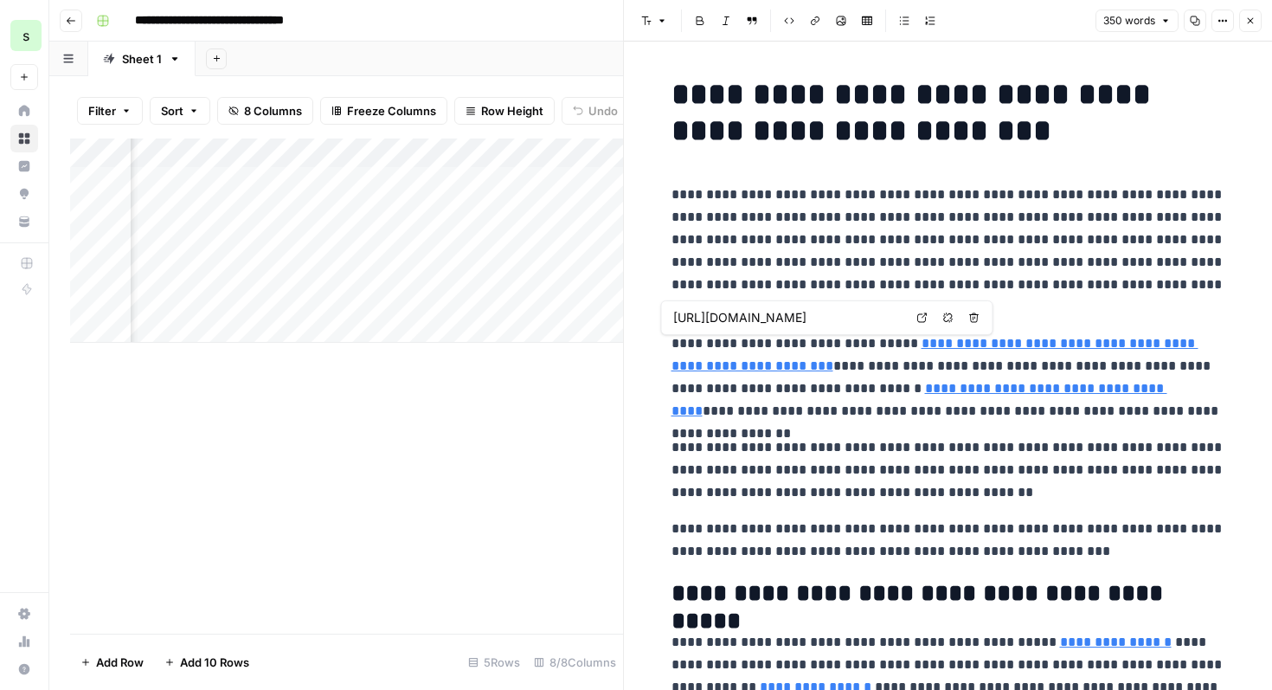
click at [921, 317] on icon at bounding box center [923, 317] width 10 height 10
type input "https://www.gartner.com/document/4014057"
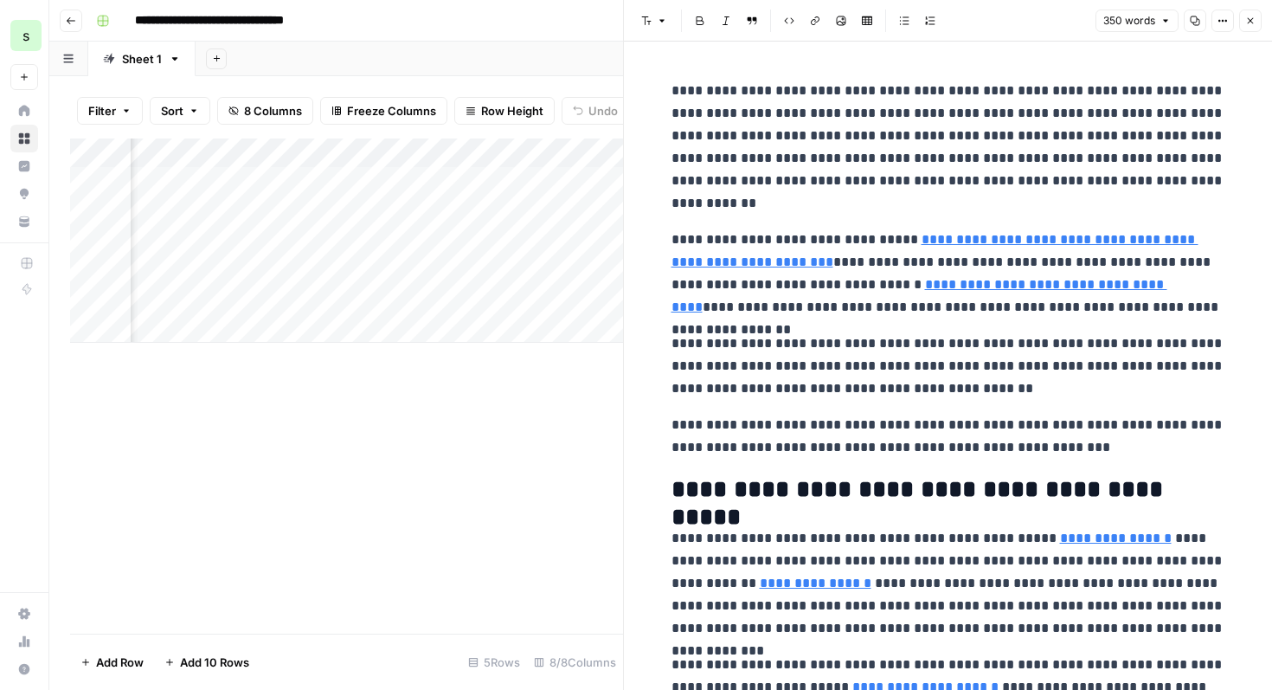
scroll to position [119, 0]
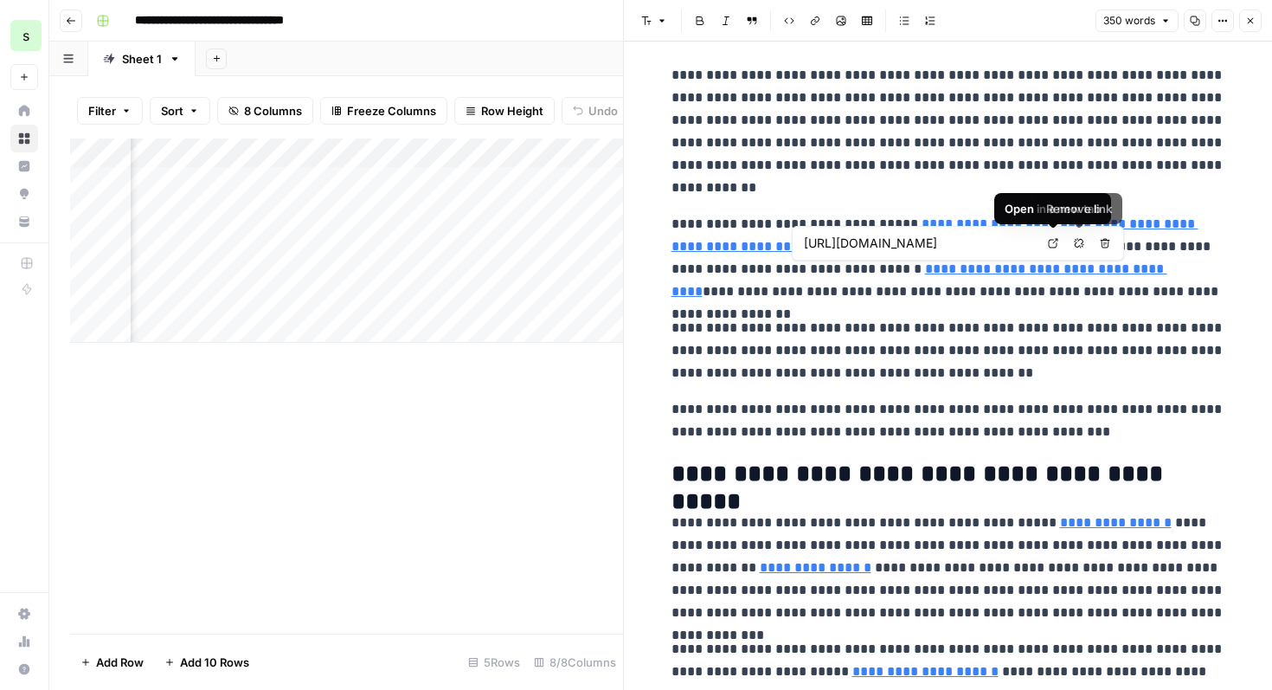
click at [1059, 244] on link "Open in a new tab" at bounding box center [1053, 243] width 23 height 23
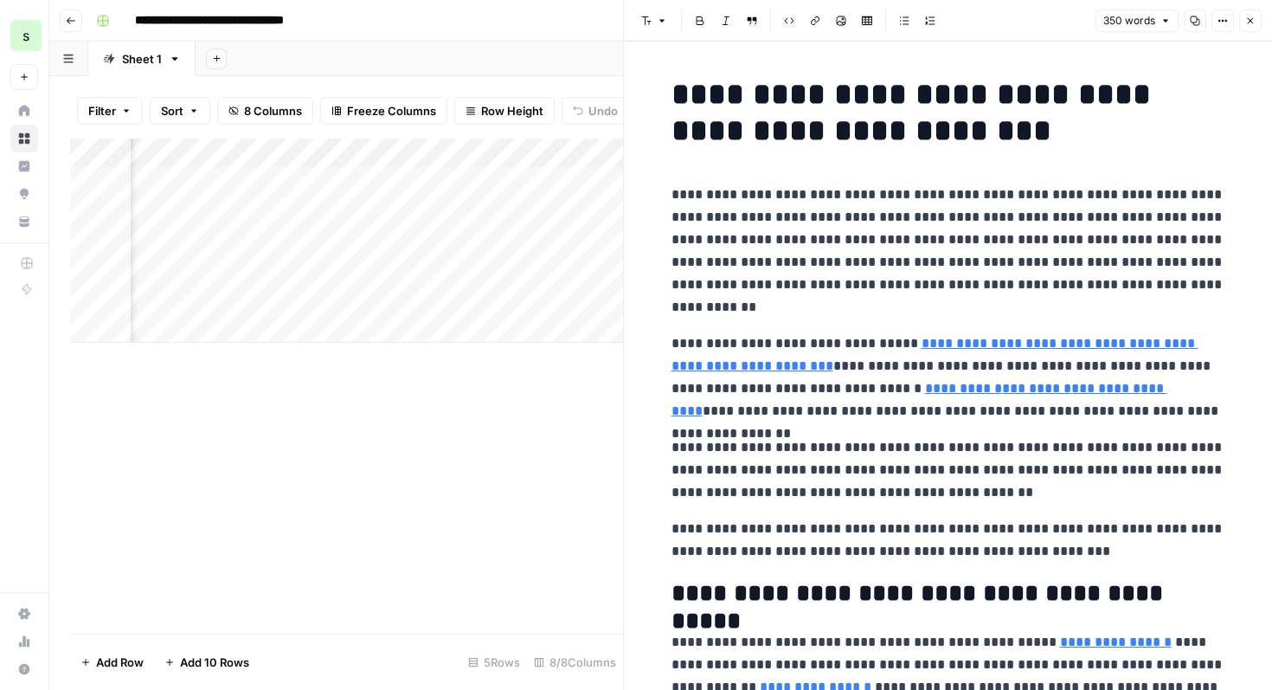
scroll to position [404, 0]
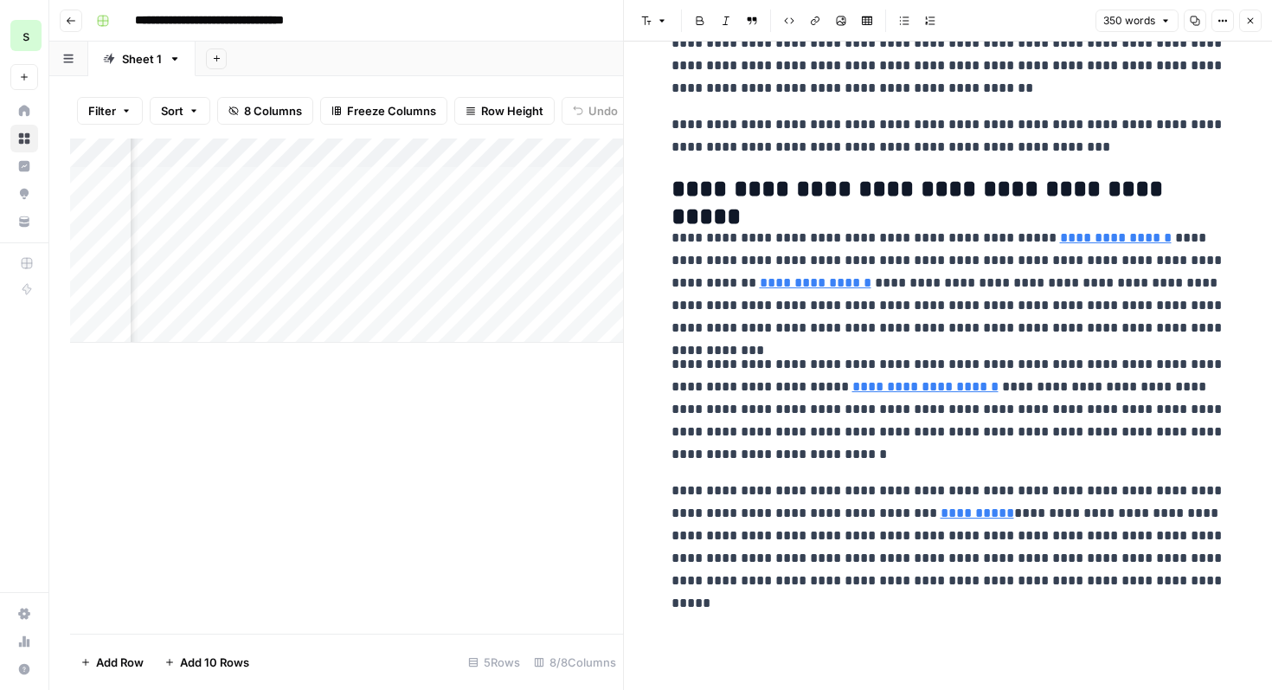
click at [865, 673] on div "**********" at bounding box center [948, 163] width 575 height 1053
click at [860, 648] on div "**********" at bounding box center [948, 163] width 575 height 1053
click at [510, 184] on div "Add Column" at bounding box center [346, 240] width 553 height 204
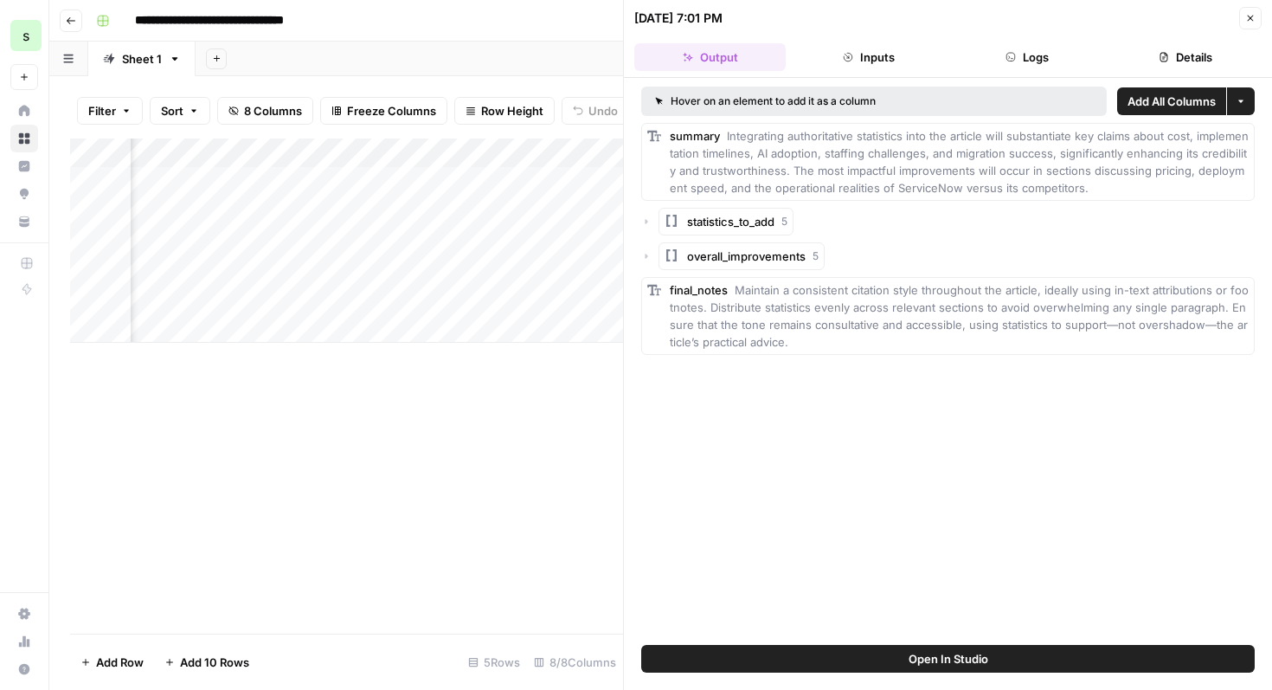
click at [1252, 21] on icon "button" at bounding box center [1251, 19] width 6 height 6
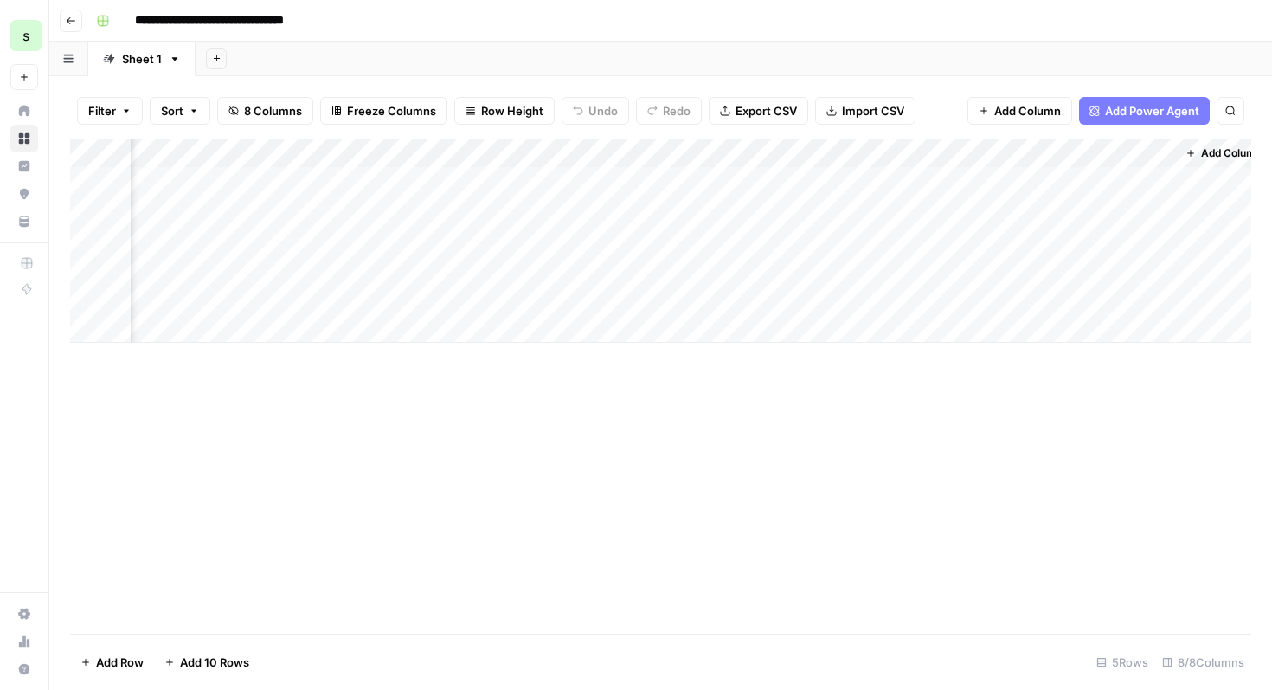
click at [676, 177] on div "Add Column" at bounding box center [661, 240] width 1182 height 204
click at [340, 182] on div "Add Column" at bounding box center [661, 240] width 1182 height 204
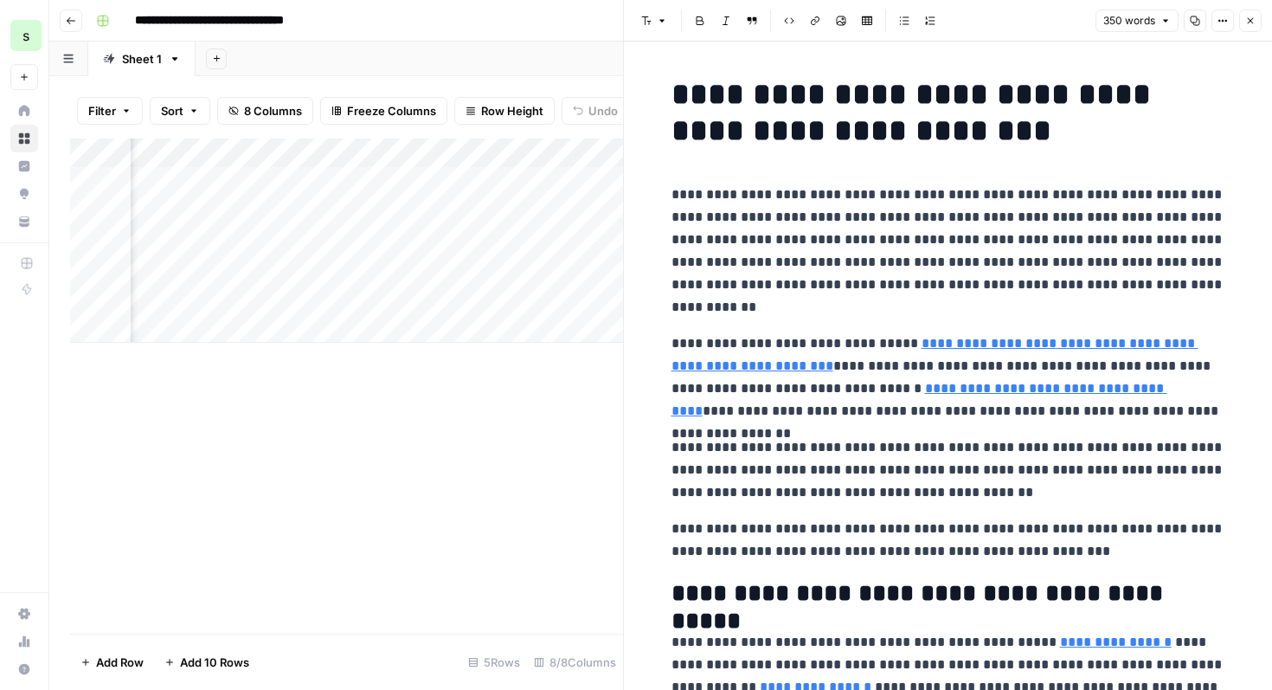
scroll to position [368, 0]
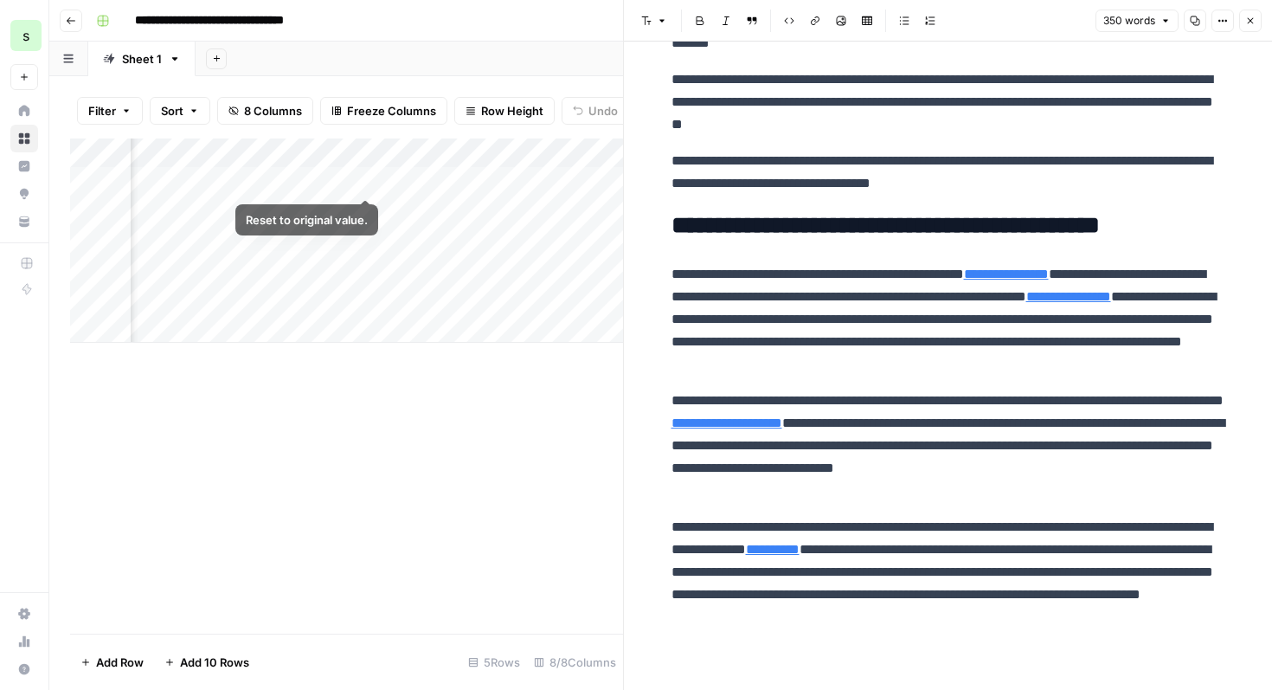
click at [368, 179] on div "Add Column" at bounding box center [346, 240] width 553 height 204
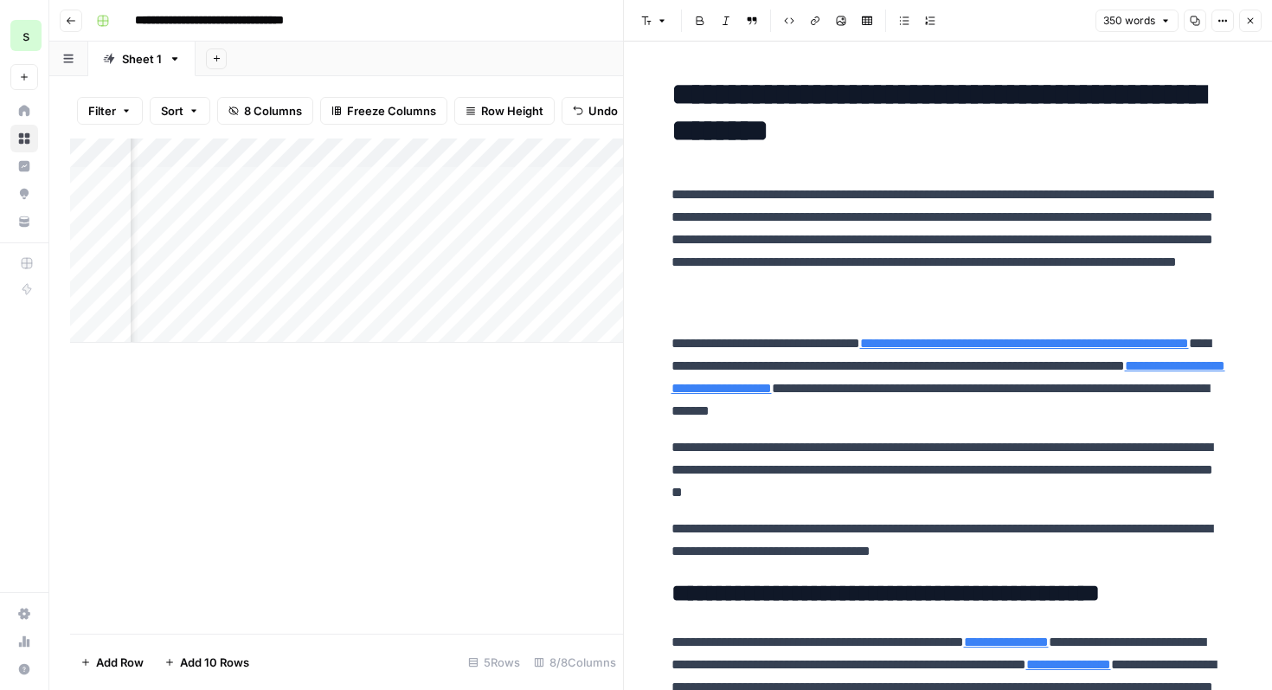
click at [1255, 23] on icon "button" at bounding box center [1251, 21] width 10 height 10
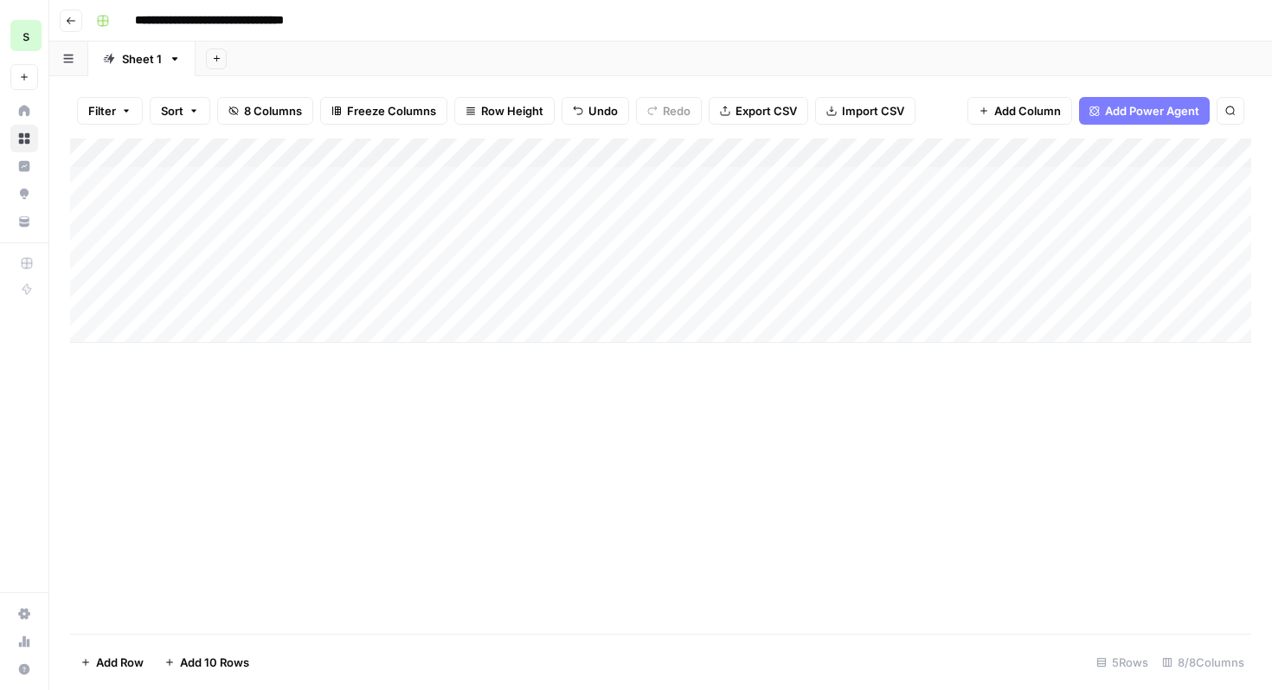
click at [539, 148] on div "Add Column" at bounding box center [661, 240] width 1182 height 204
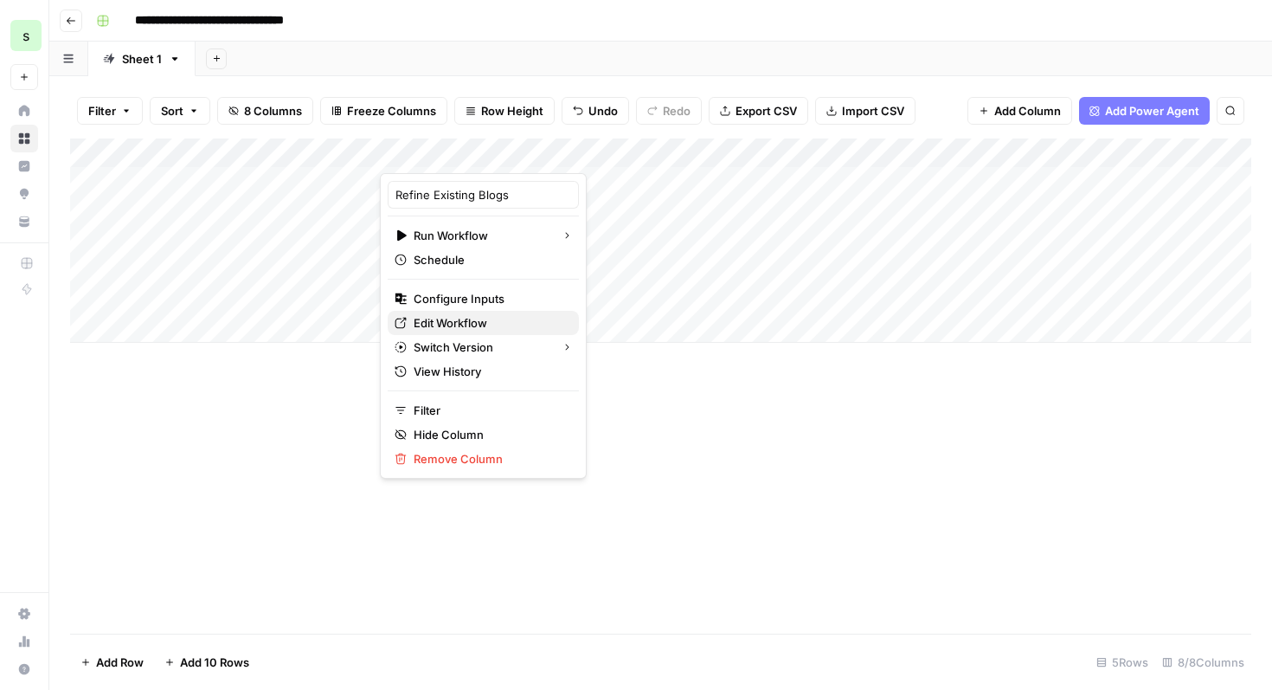
click at [483, 325] on span "Edit Workflow" at bounding box center [489, 322] width 151 height 17
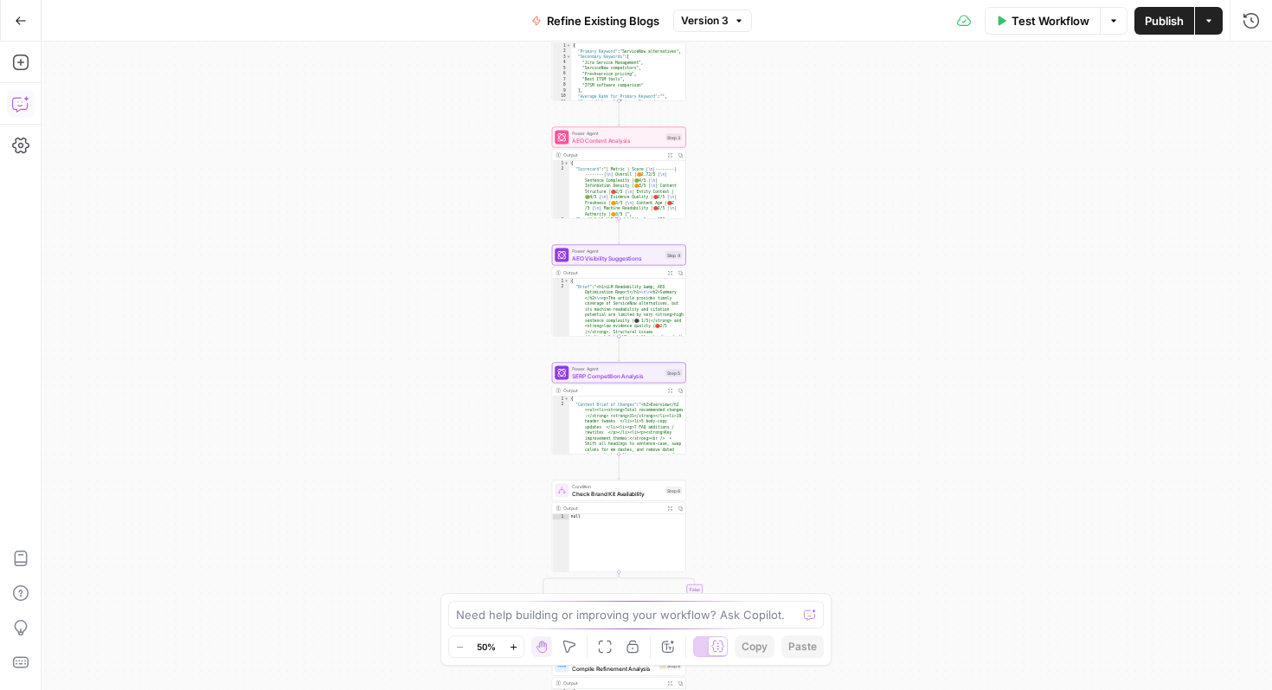
click at [23, 114] on button "Copilot" at bounding box center [21, 104] width 28 height 28
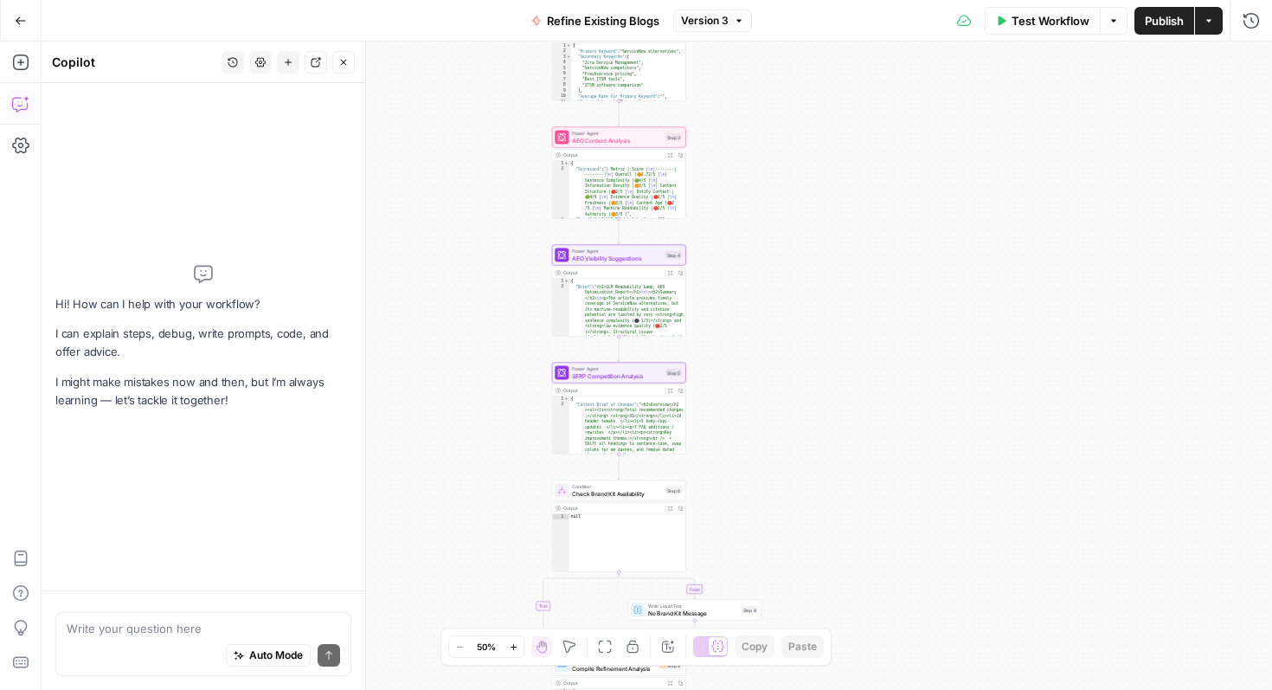
click at [166, 624] on textarea at bounding box center [204, 628] width 274 height 17
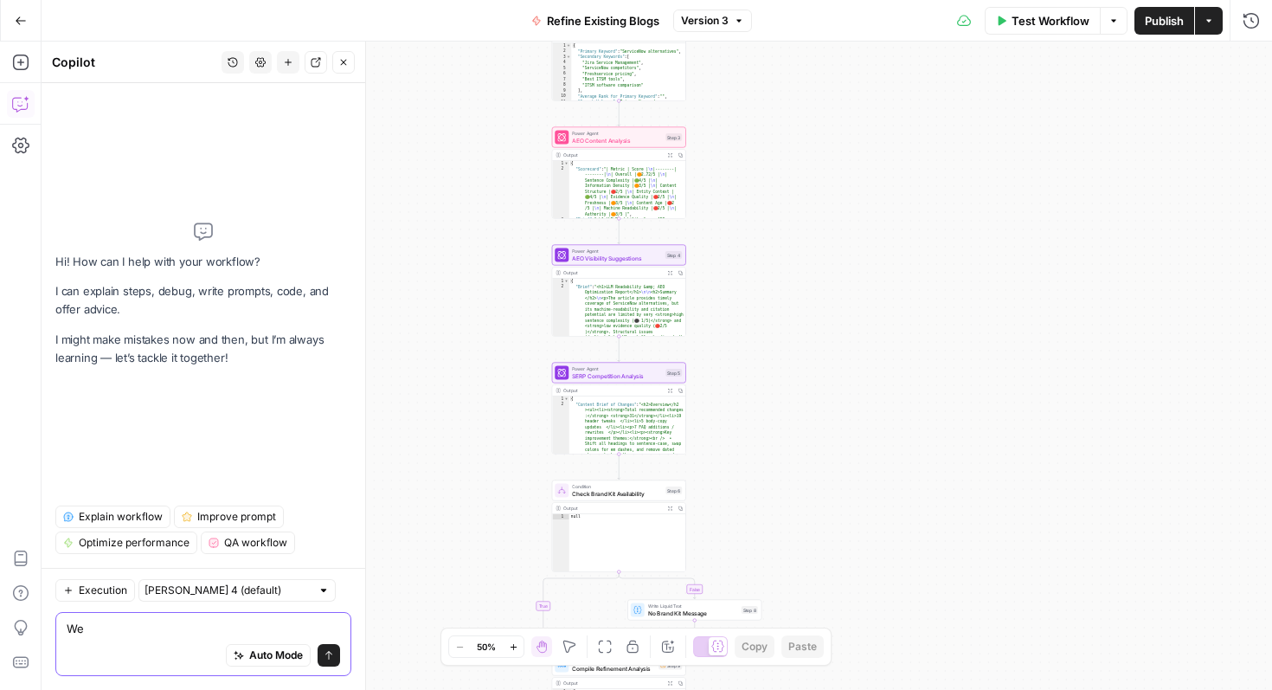
type textarea "W"
